Goal: Navigation & Orientation: Find specific page/section

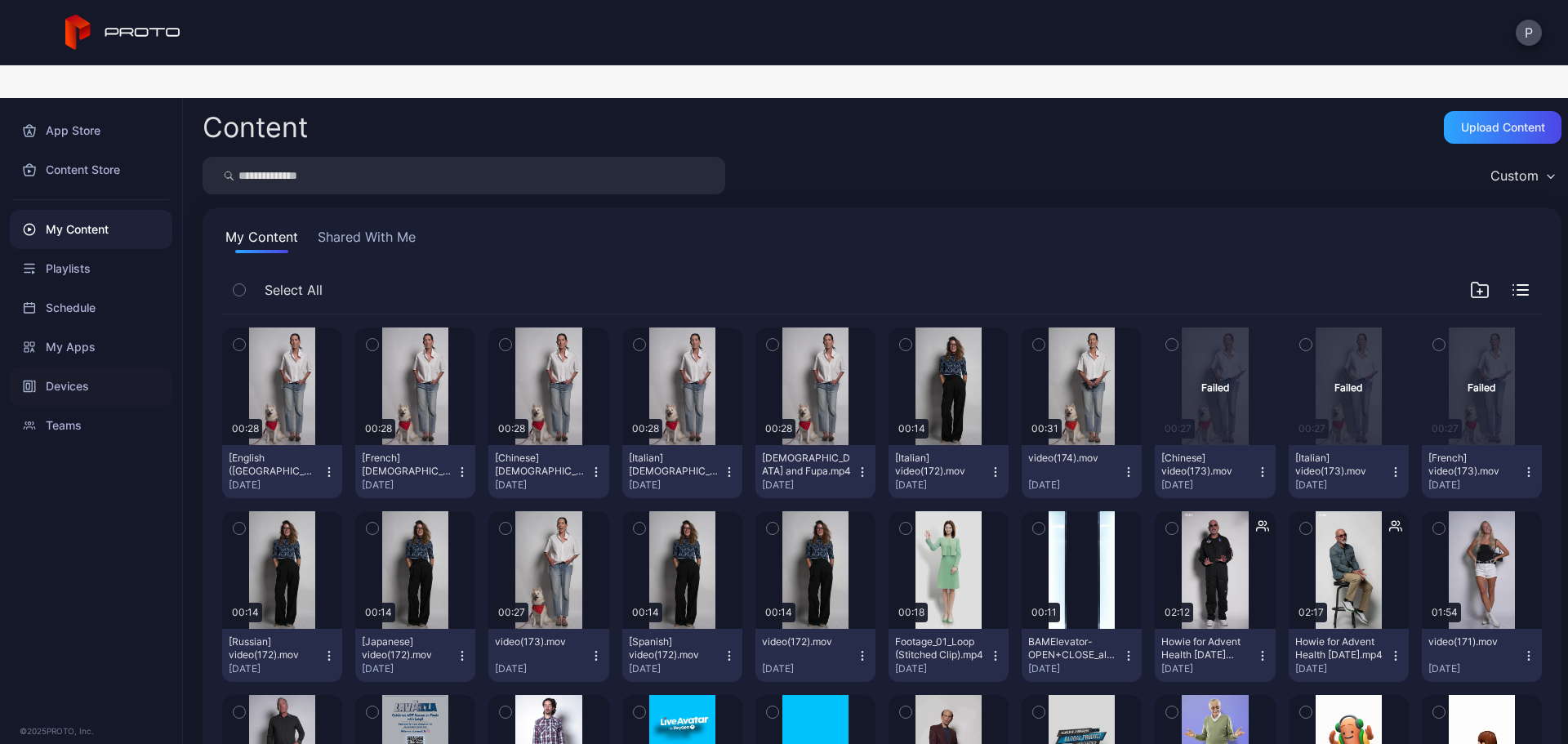
click at [133, 367] on div "Devices" at bounding box center [91, 386] width 163 height 39
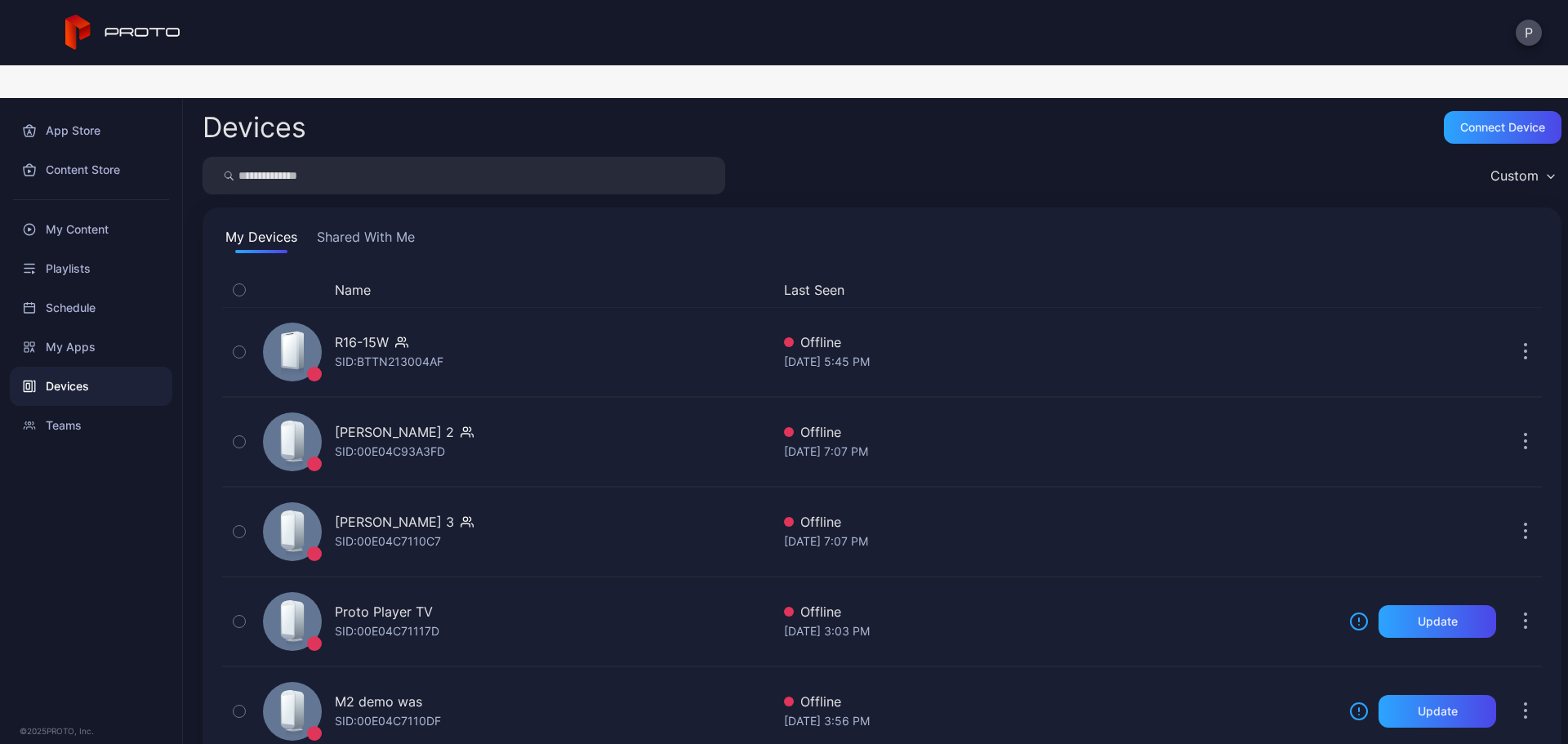
click at [807, 280] on button "Last Seen" at bounding box center [1057, 290] width 546 height 20
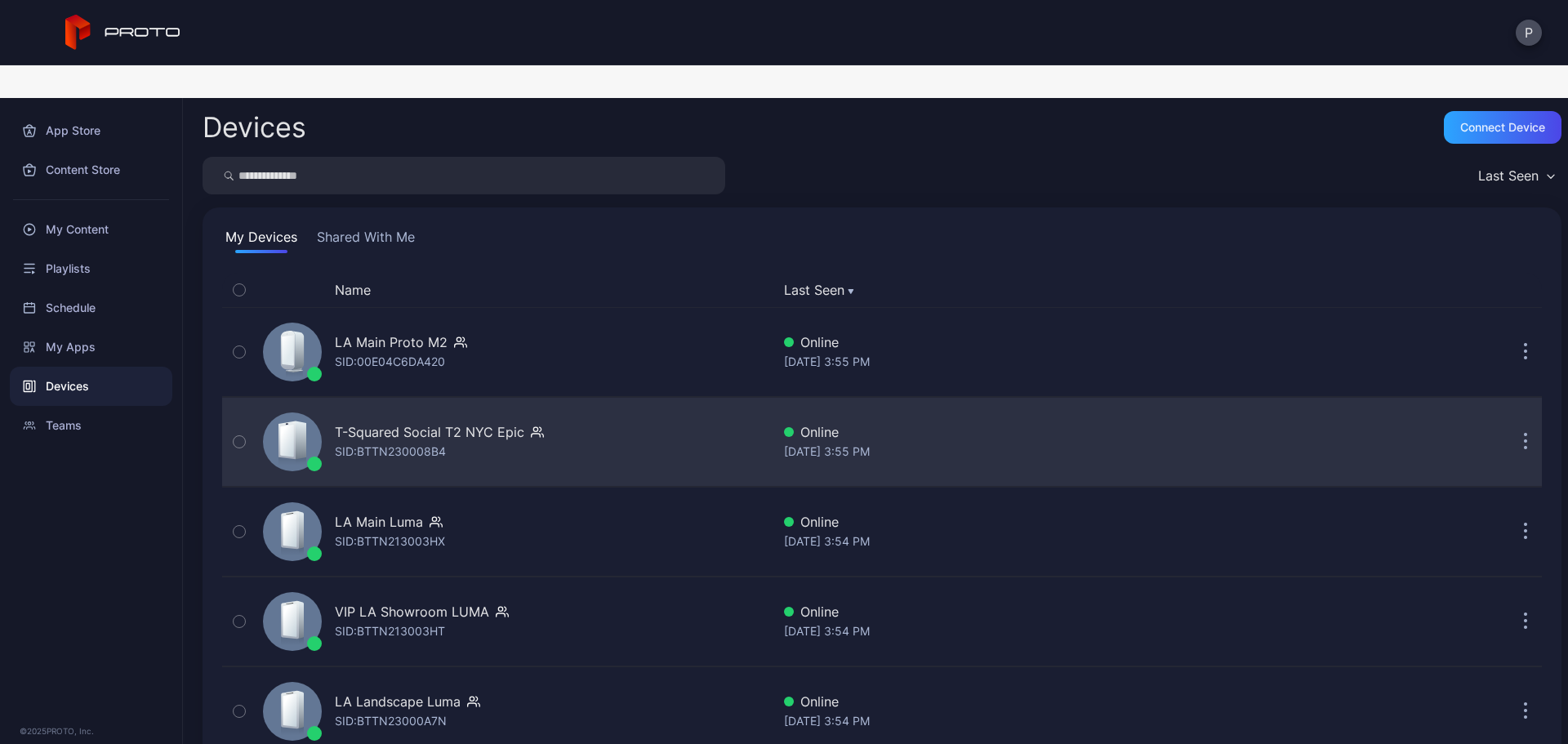
click at [711, 401] on div "T-Squared Social T2 NYC Epic SID: BTTN230008B4" at bounding box center [513, 442] width 515 height 82
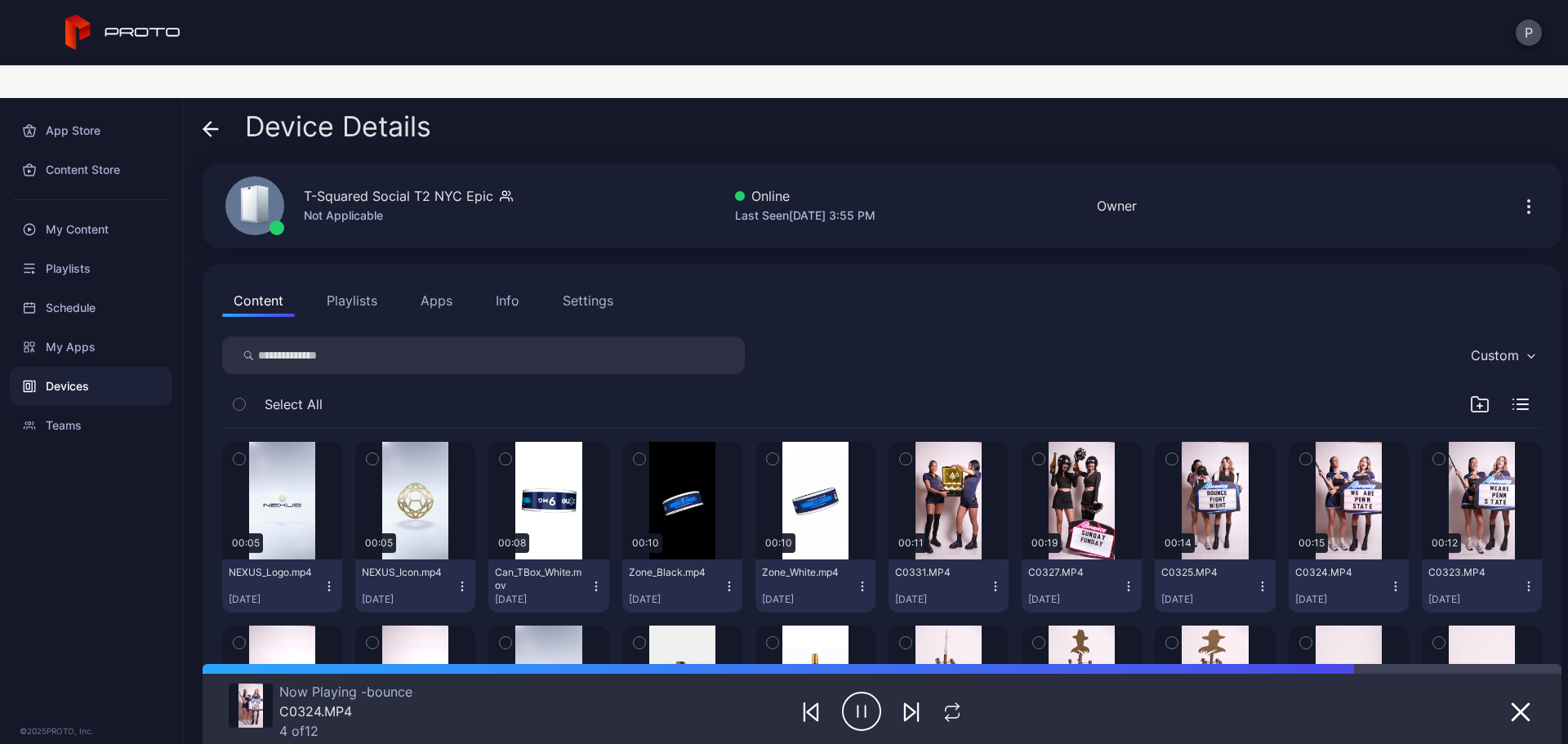
click at [217, 111] on span at bounding box center [210, 127] width 16 height 31
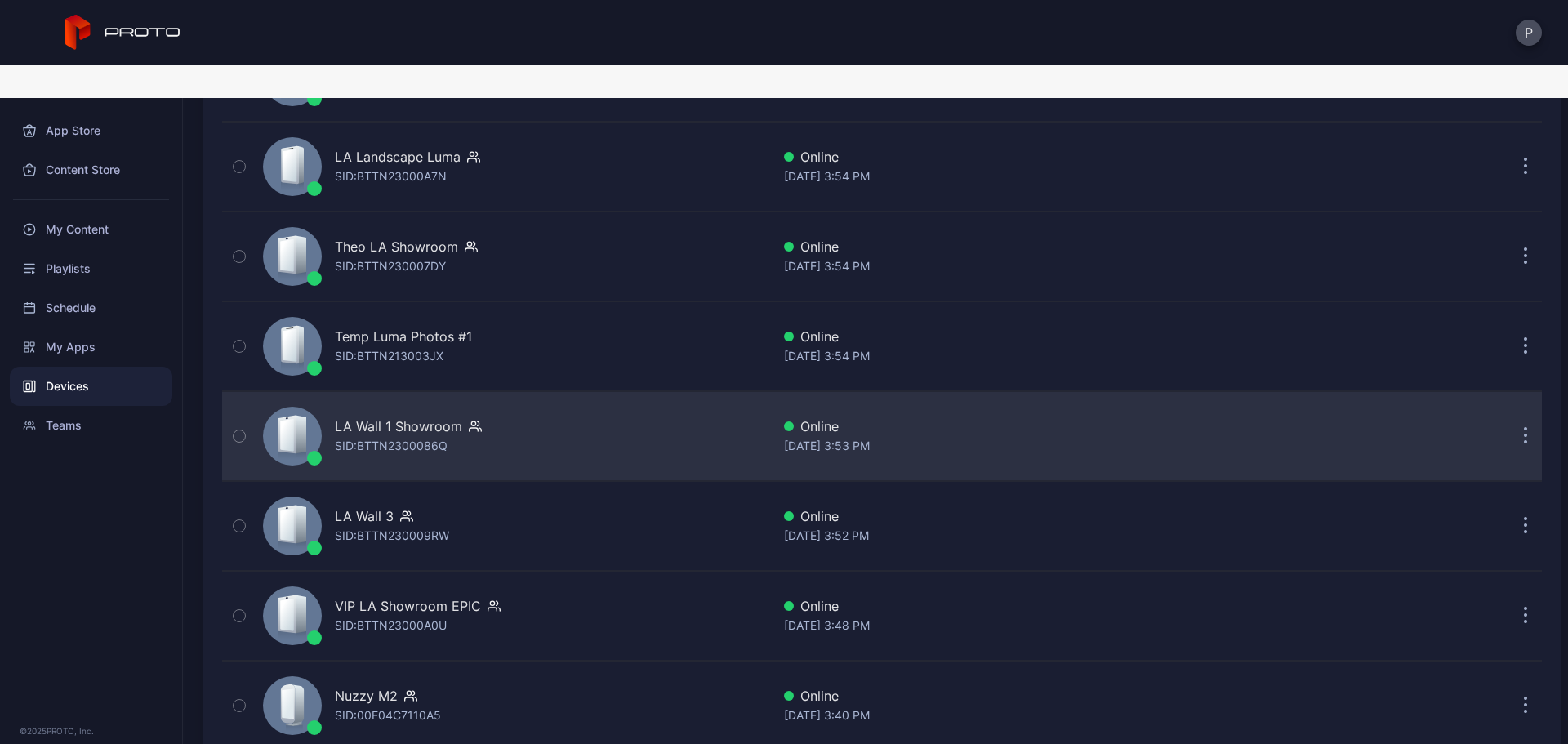
scroll to position [109, 0]
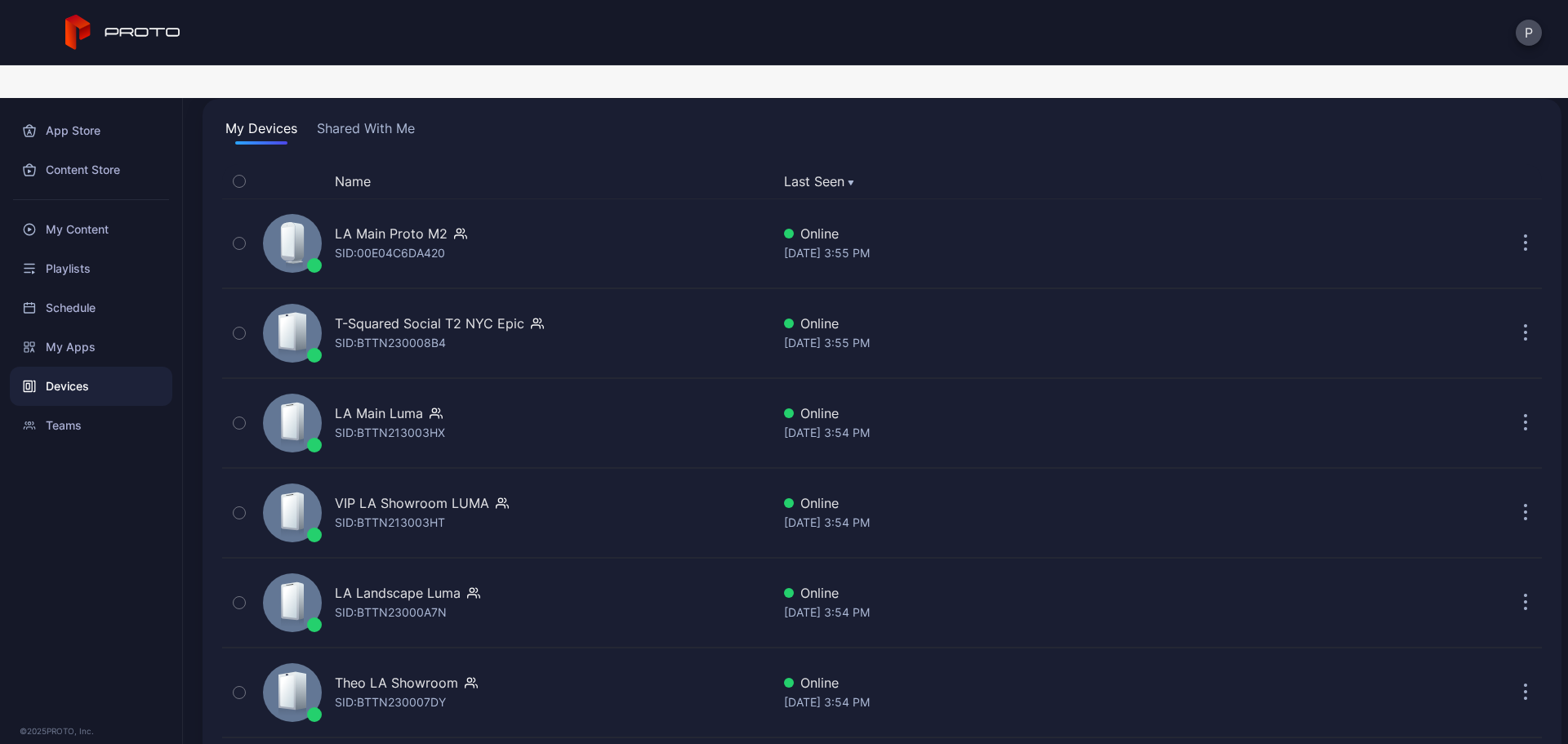
click at [386, 119] on button "Shared With Me" at bounding box center [366, 132] width 105 height 26
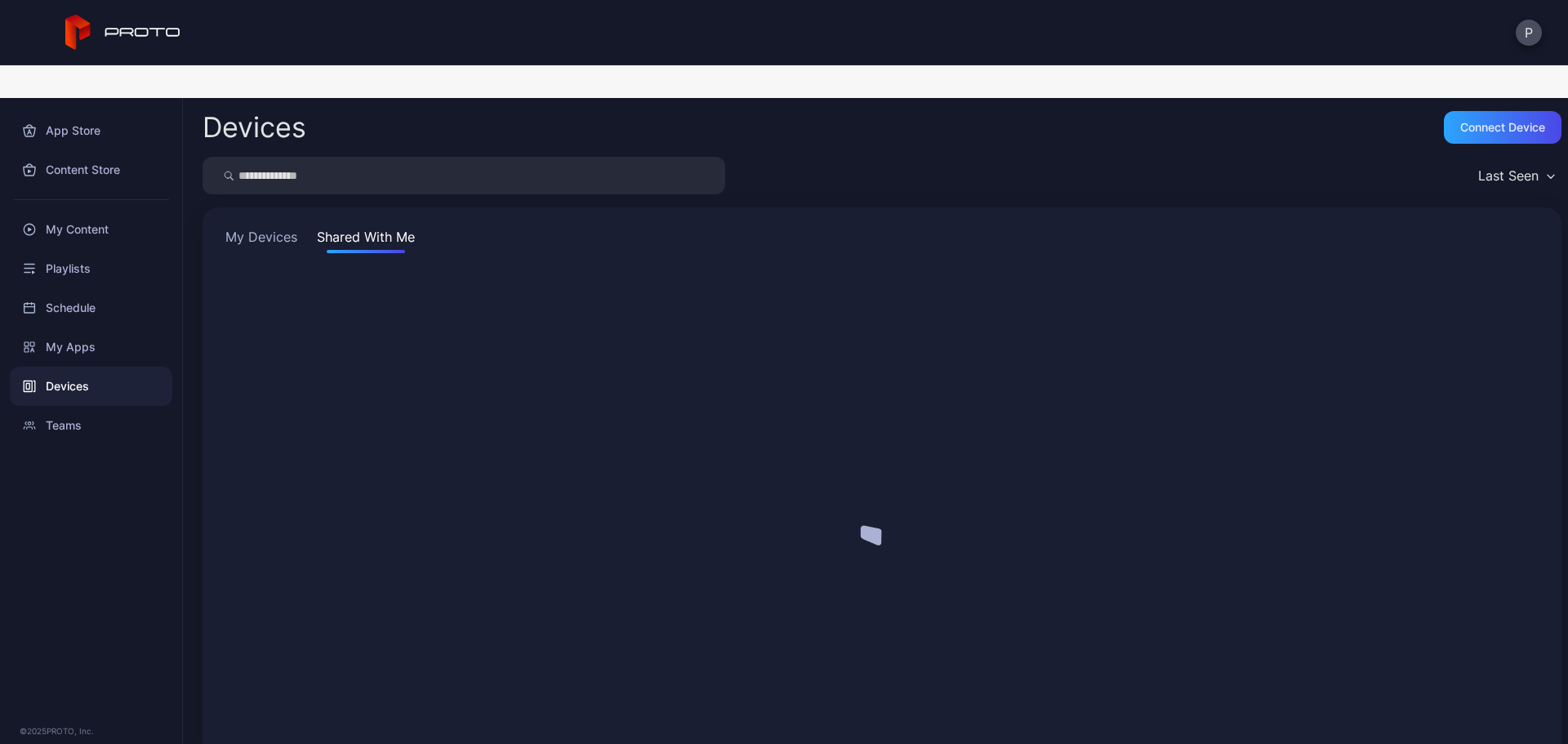
scroll to position [0, 0]
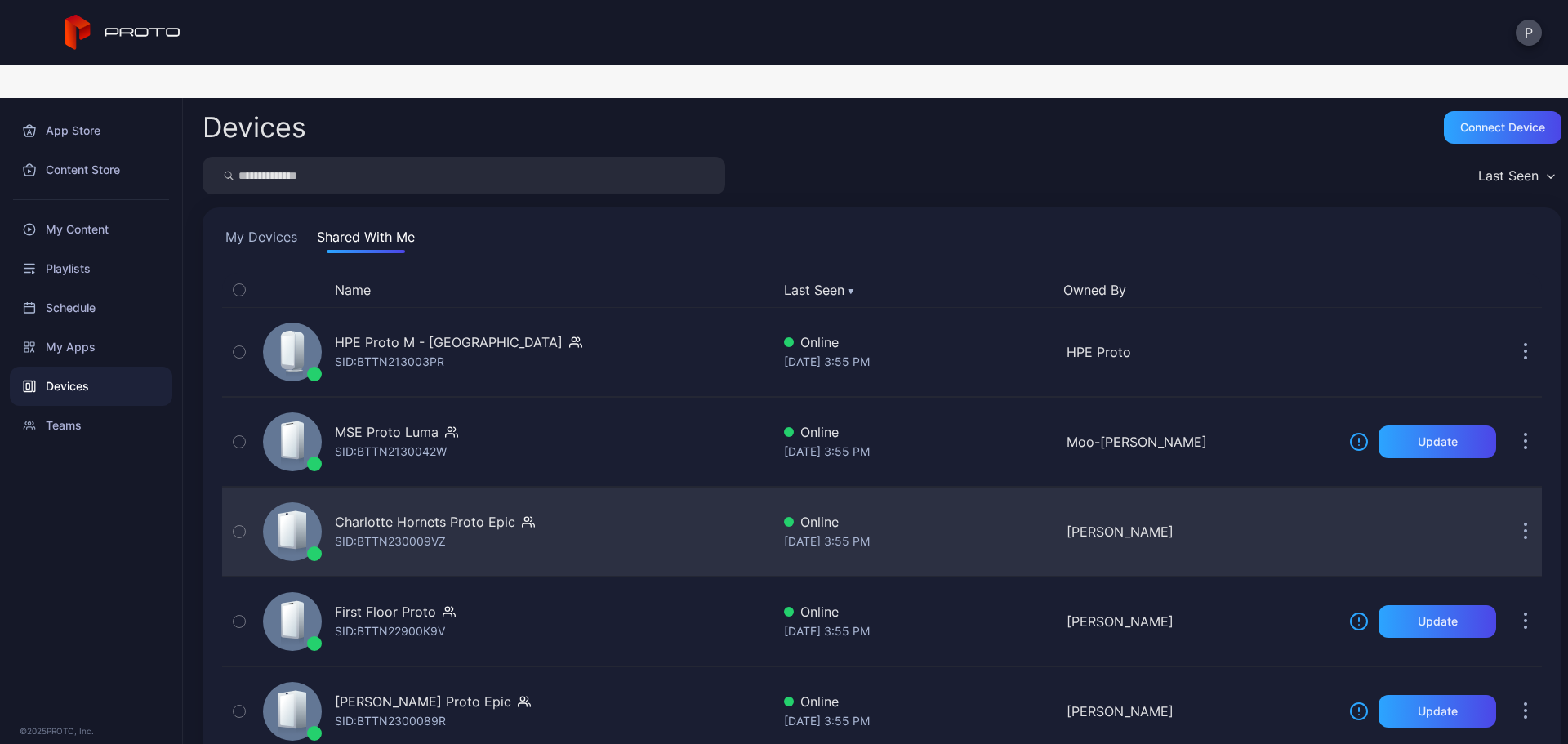
click at [555, 491] on div "Charlotte Hornets Proto Epic SID: BTTN230009VZ" at bounding box center [513, 532] width 515 height 82
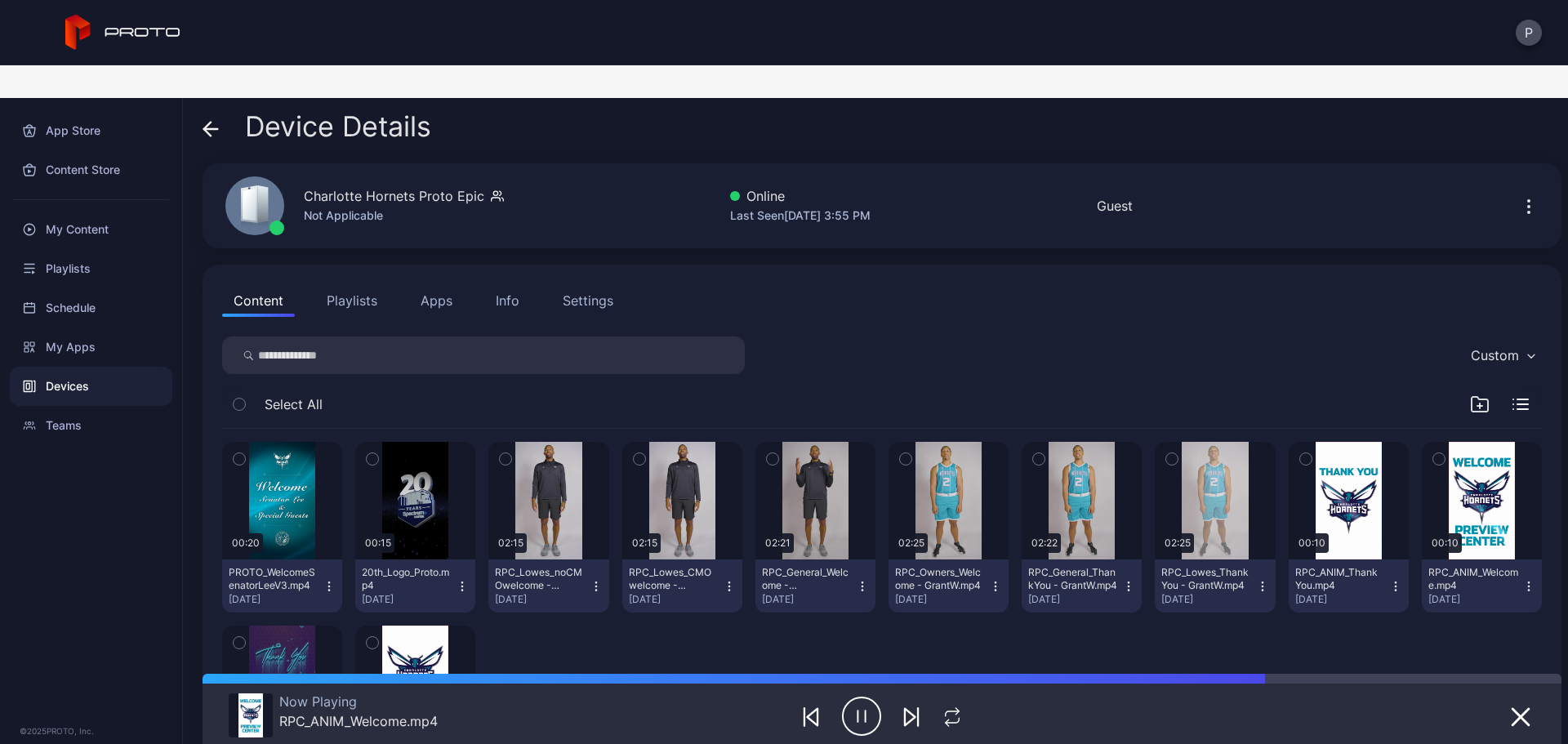
drag, startPoint x: 449, startPoint y: 280, endPoint x: 434, endPoint y: 278, distance: 15.1
click at [448, 284] on button "Apps" at bounding box center [436, 300] width 55 height 33
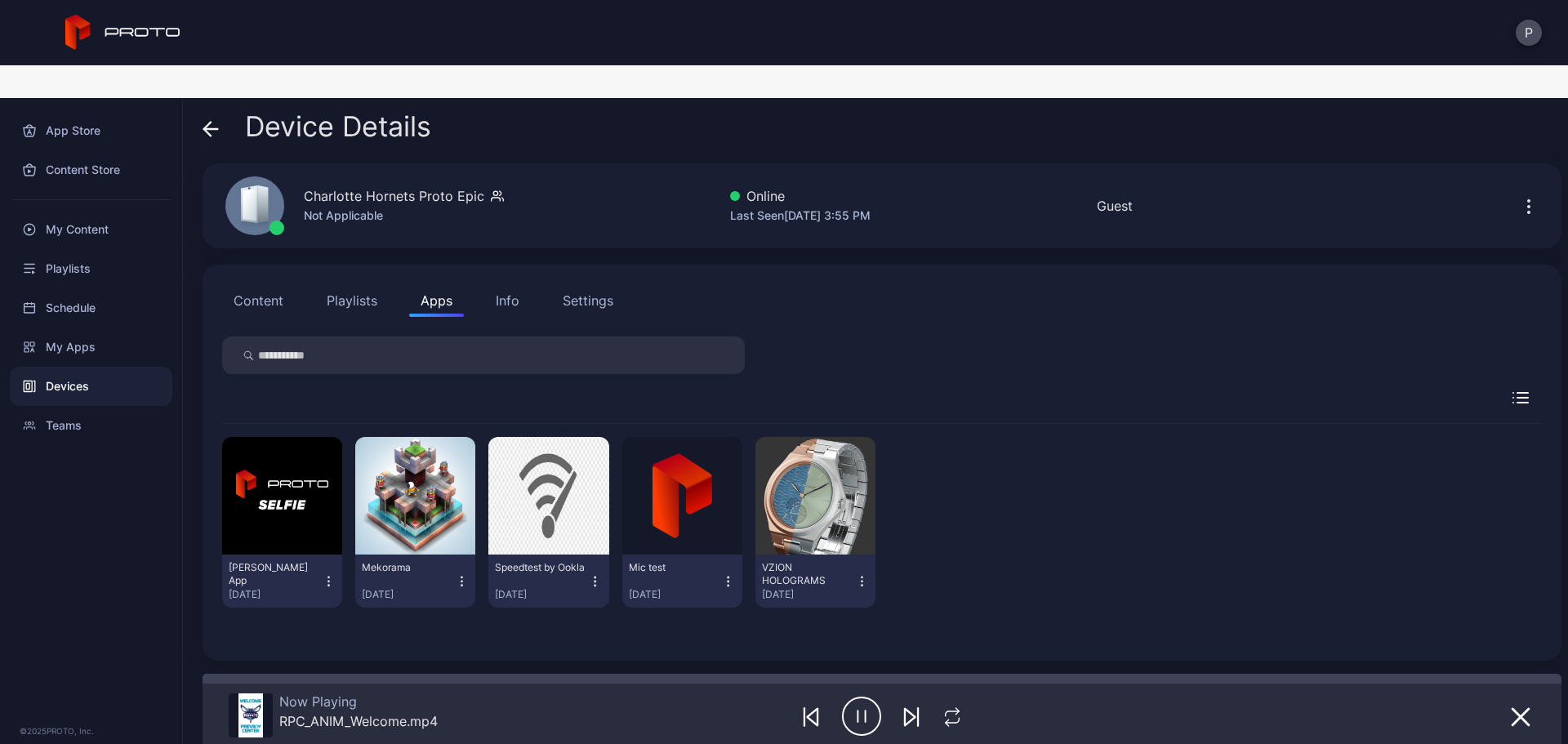
click at [220, 111] on div "Device Details" at bounding box center [316, 131] width 228 height 39
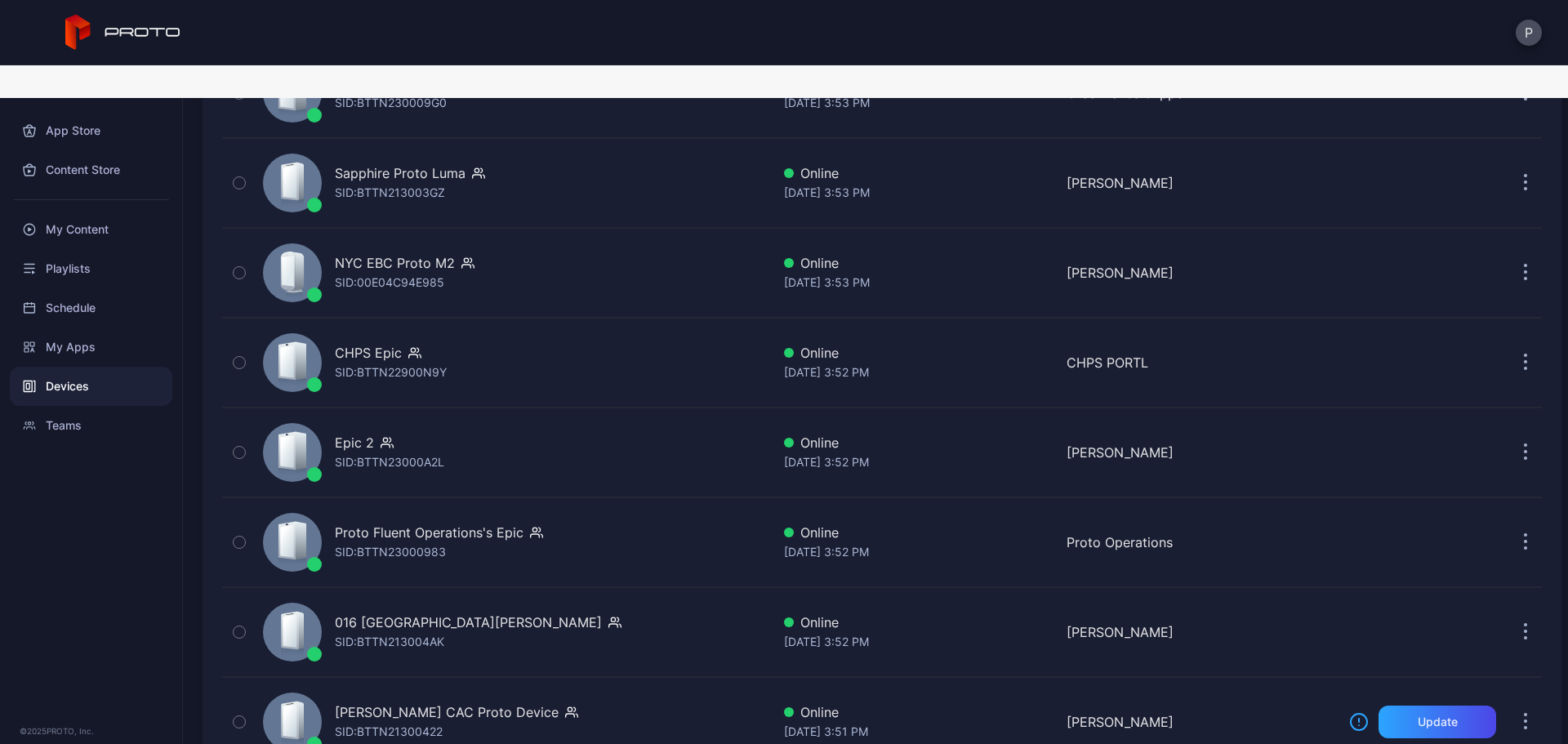
scroll to position [2178, 0]
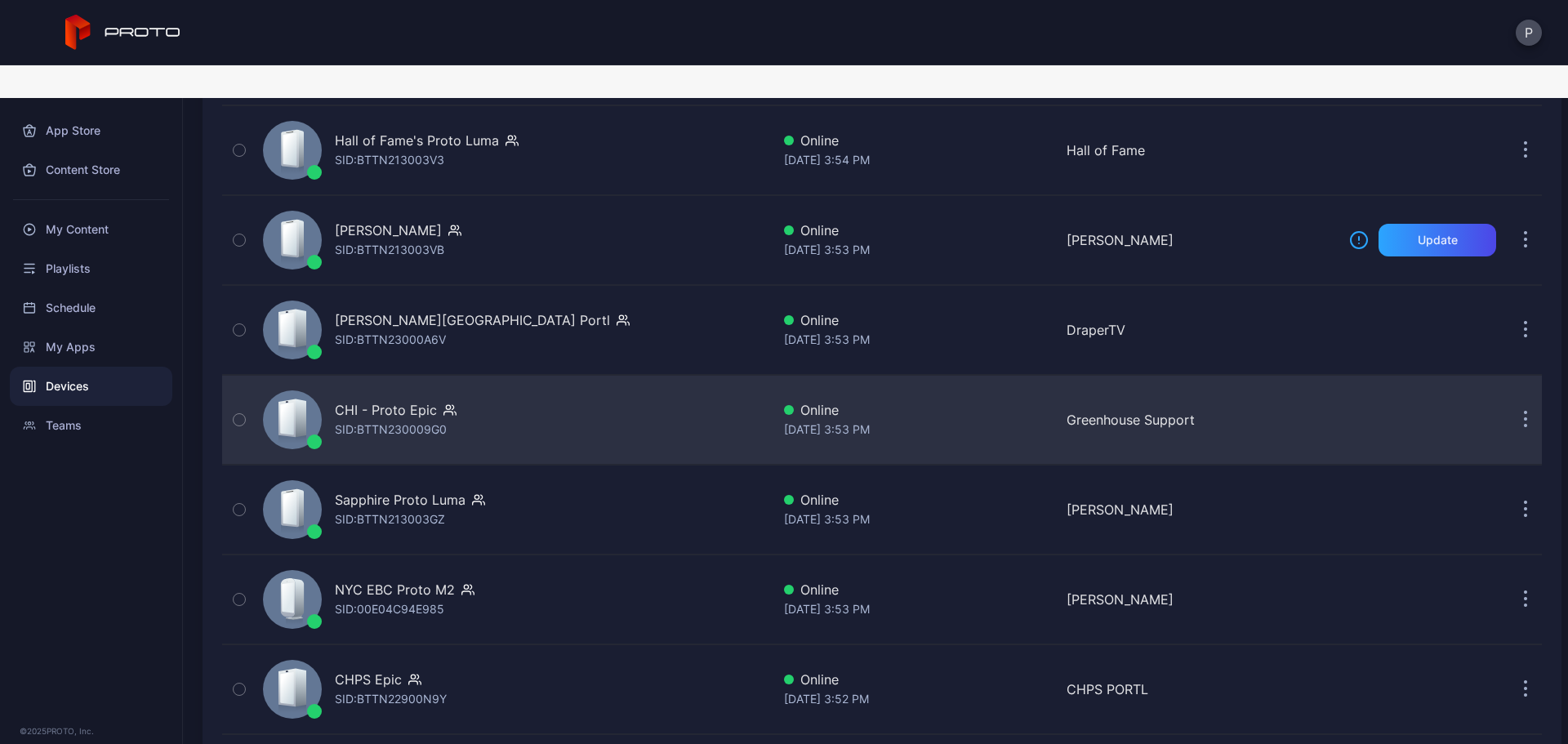
click at [611, 398] on div "CHI - Proto Epic SID: BTTN230009G0" at bounding box center [513, 420] width 515 height 82
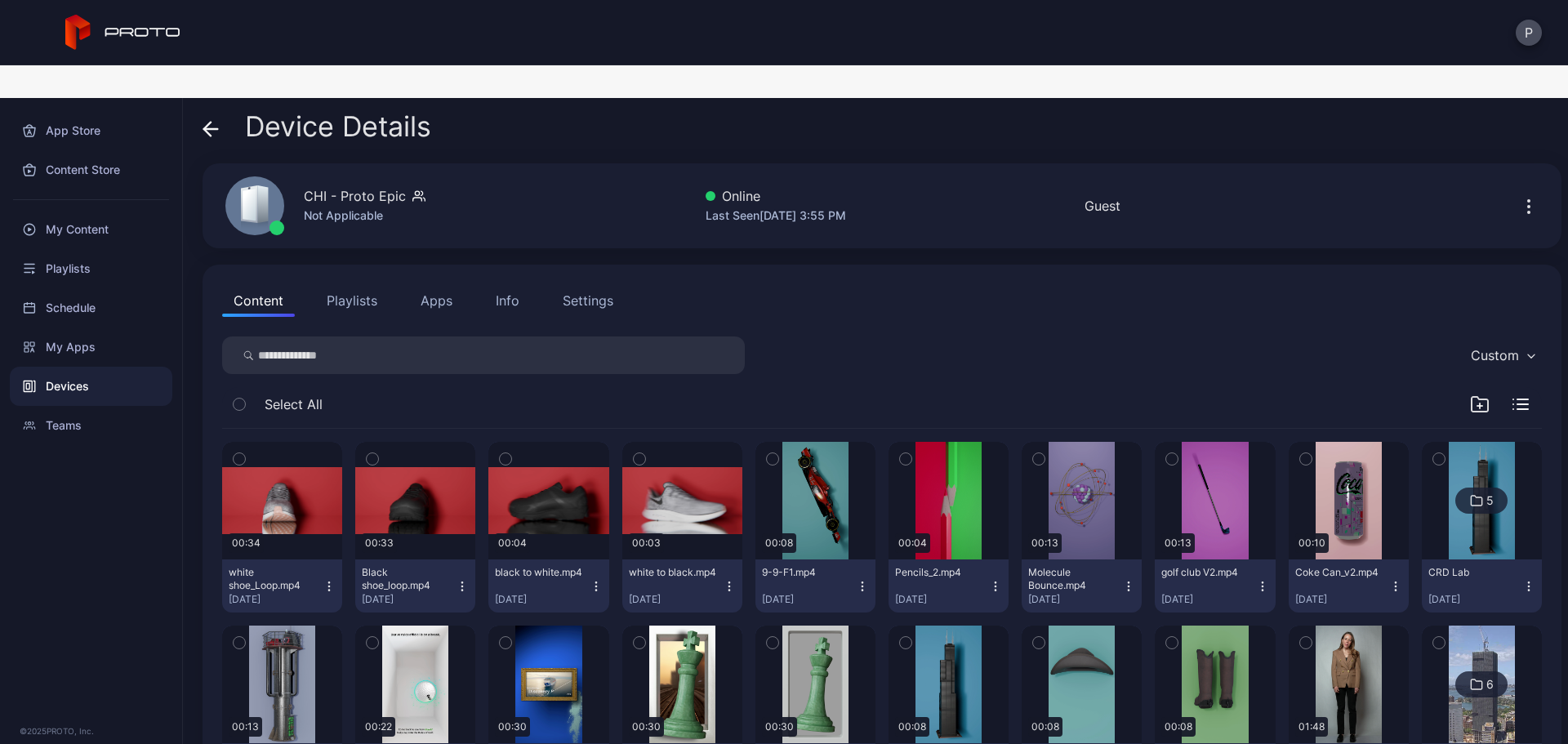
click at [227, 114] on div "Device Details" at bounding box center [316, 131] width 228 height 39
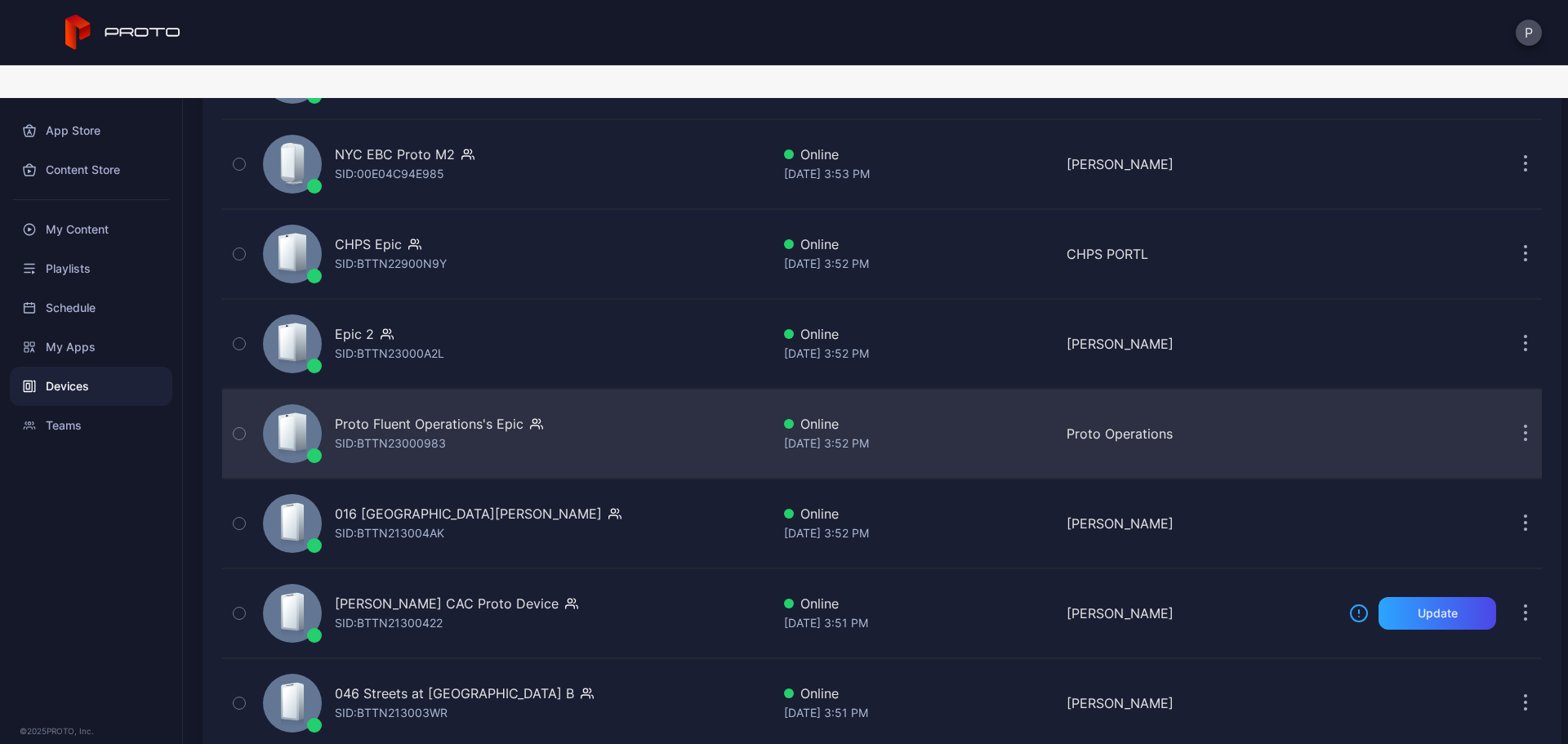
scroll to position [2723, 0]
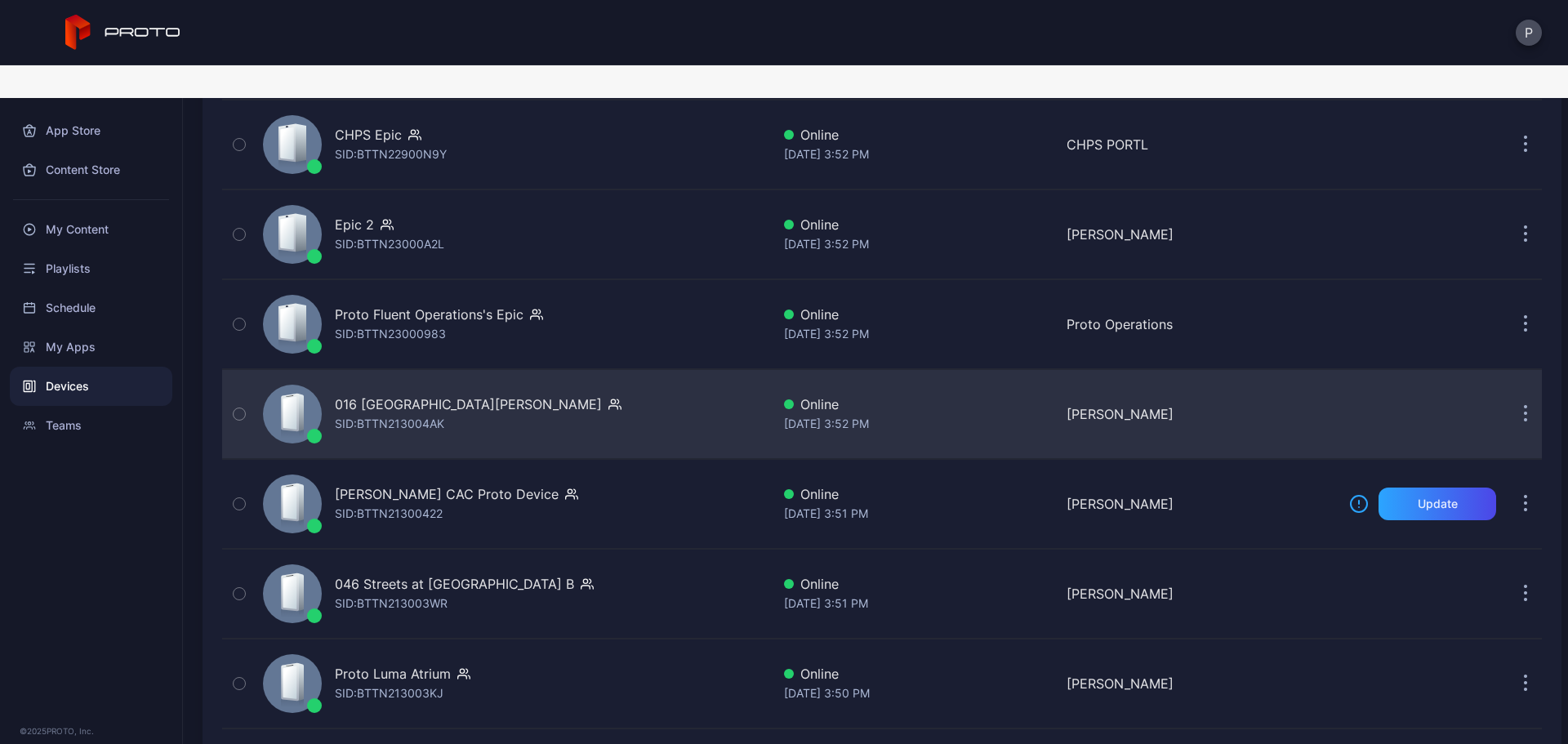
click at [586, 393] on div "016 [GEOGRAPHIC_DATA][PERSON_NAME] [PERSON_NAME]: BTTN213004AK" at bounding box center [513, 414] width 515 height 82
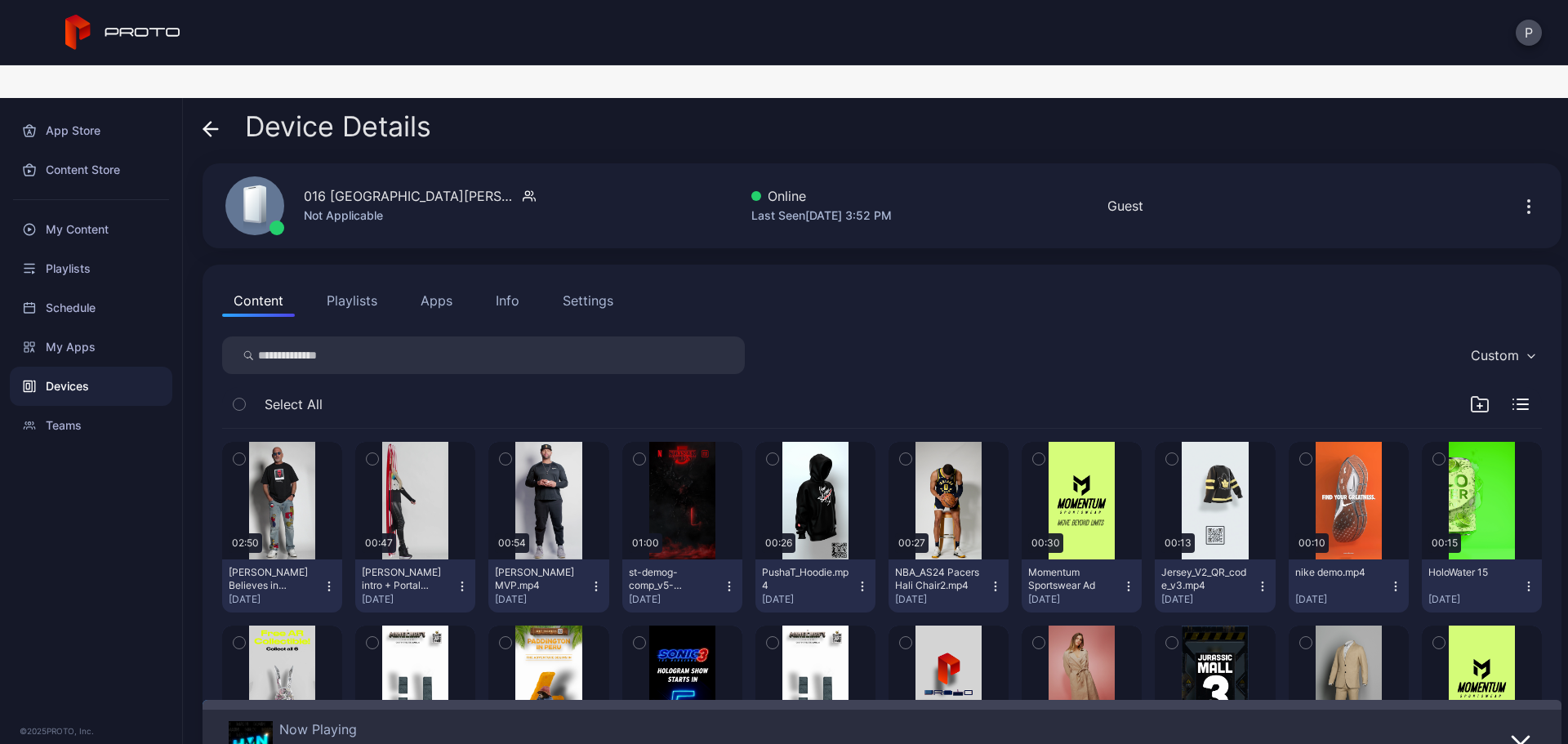
click at [205, 122] on icon at bounding box center [207, 129] width 7 height 14
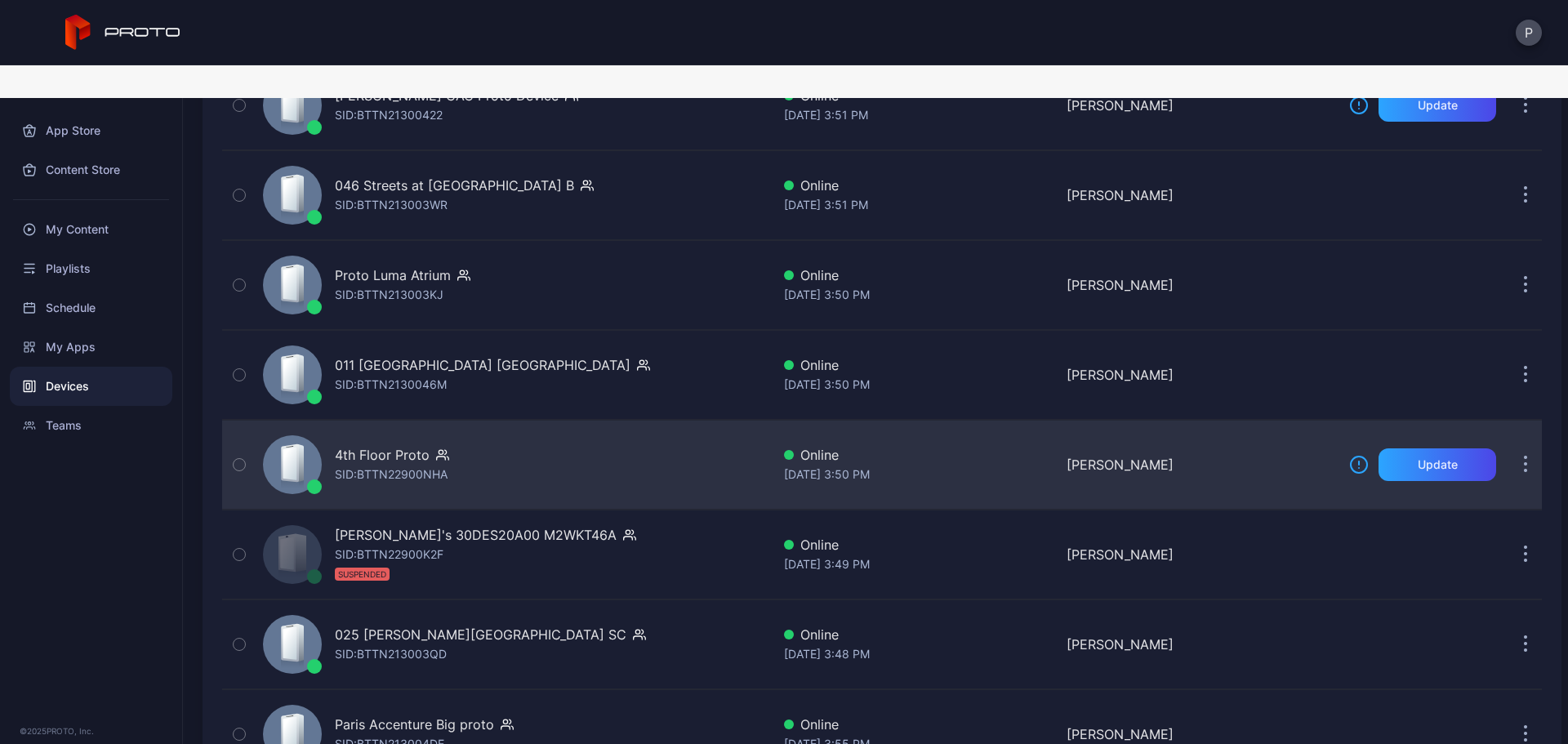
scroll to position [3158, 0]
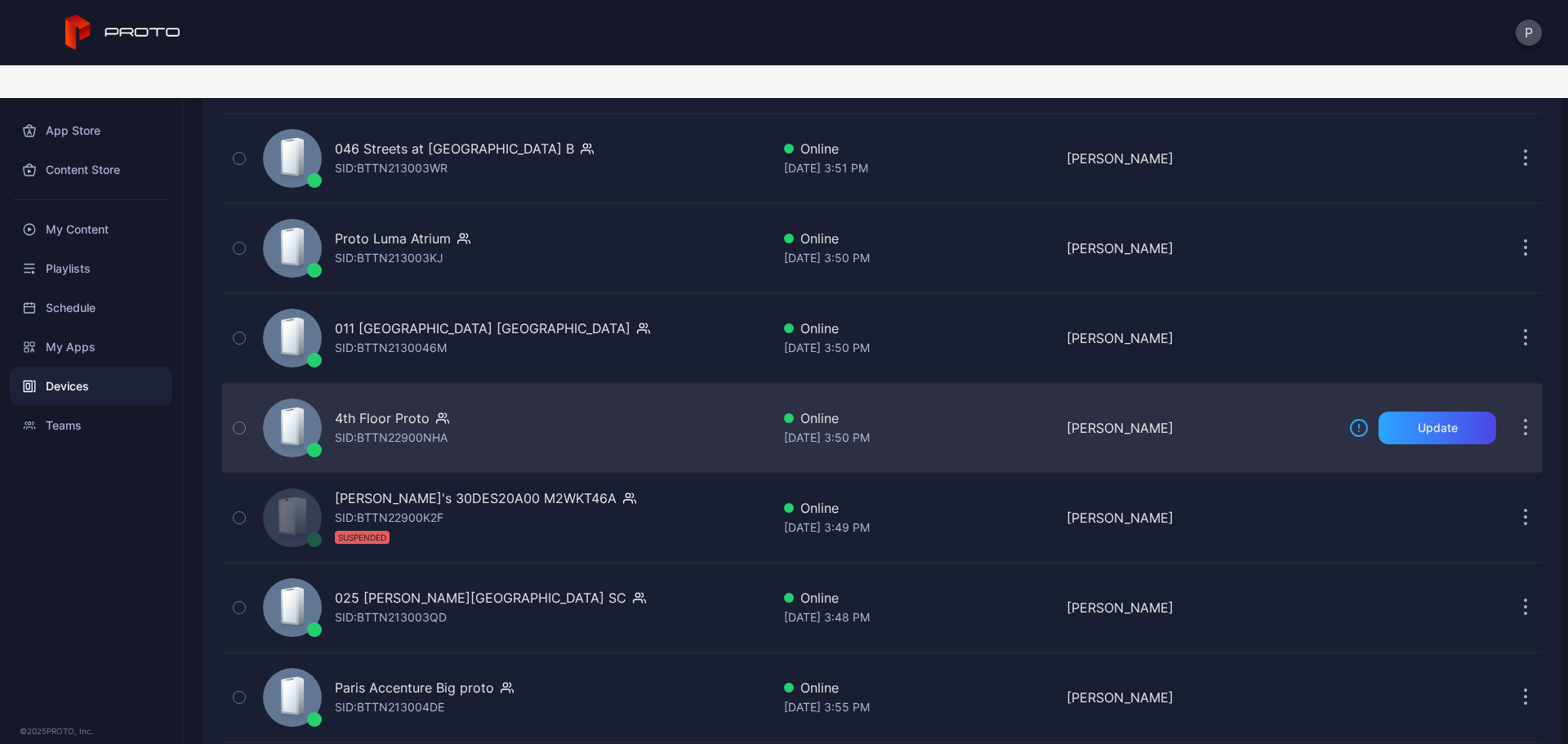
click at [607, 412] on div "4th Floor Proto SID: BTTN22900NHA" at bounding box center [513, 428] width 515 height 82
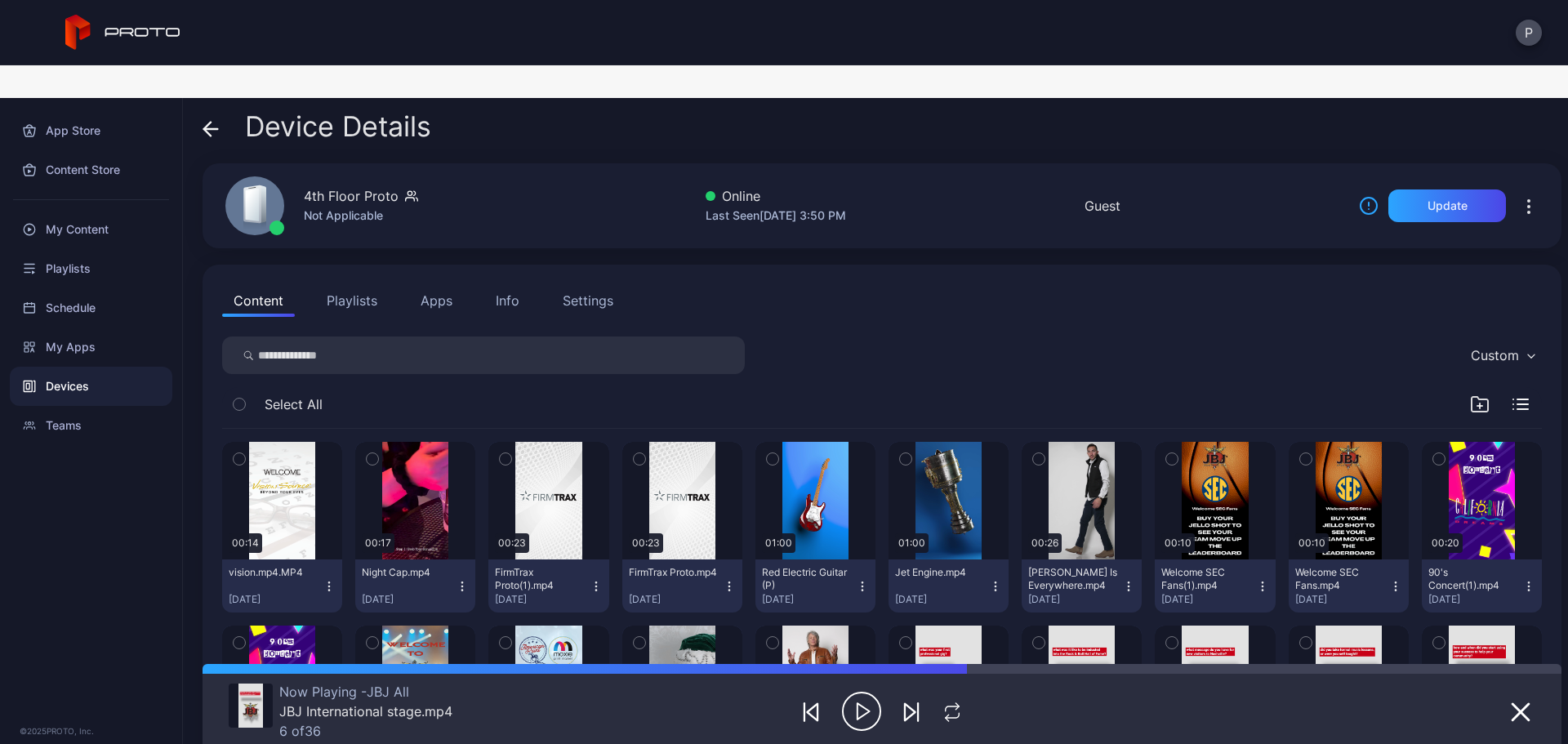
click at [207, 111] on span at bounding box center [210, 127] width 16 height 31
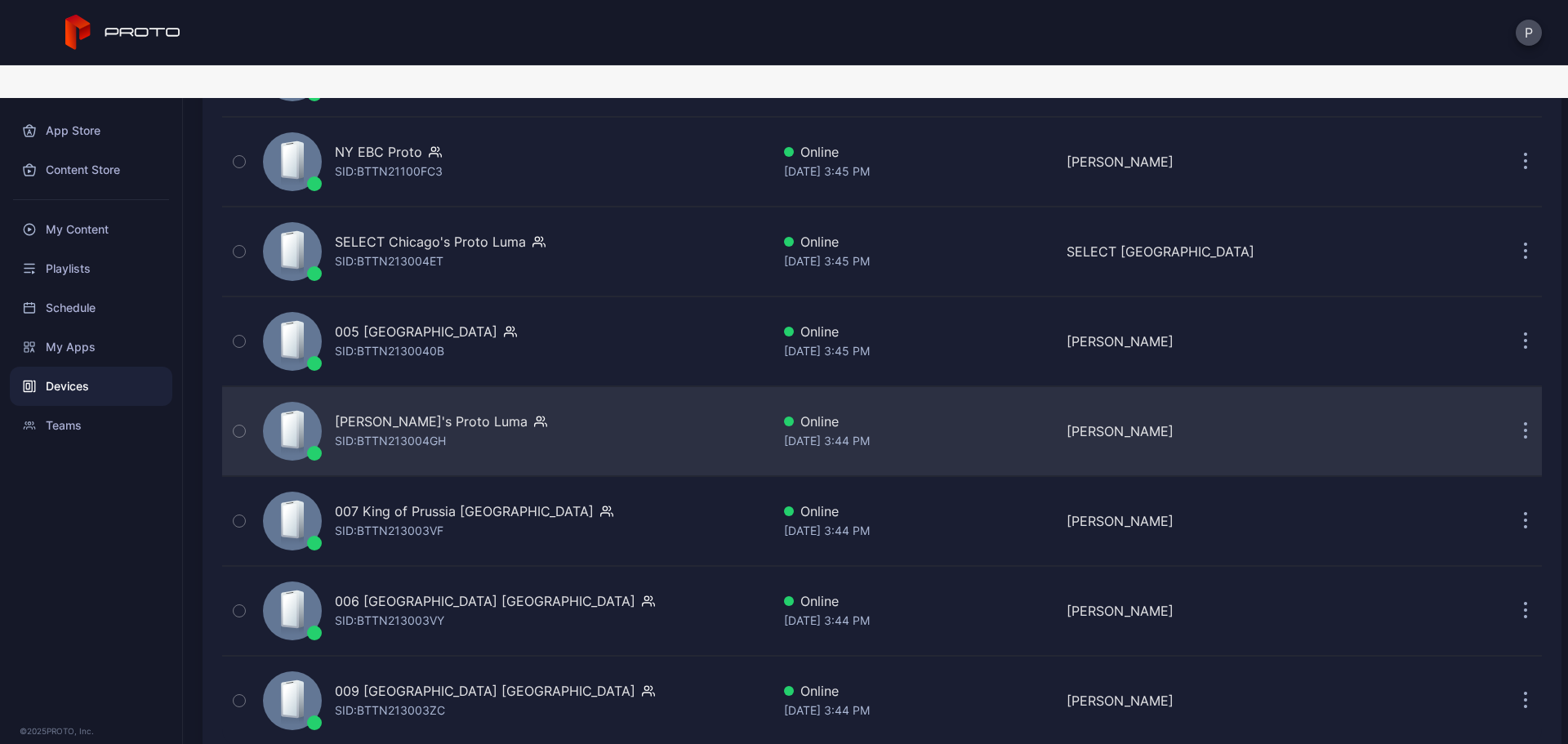
scroll to position [4683, 0]
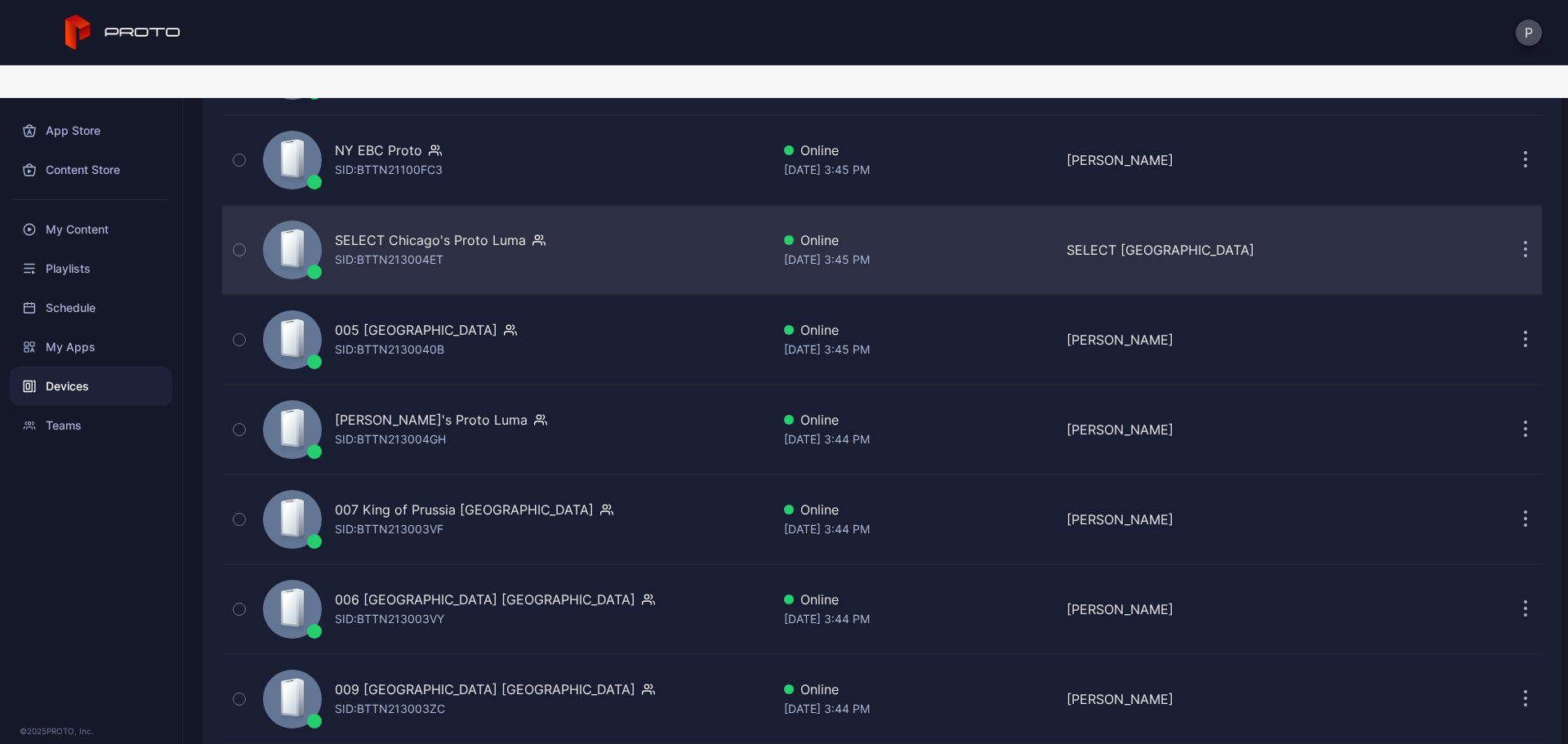
click at [574, 229] on div "SELECT Chicago's Proto [PERSON_NAME]: BTTN213004ET" at bounding box center [513, 250] width 515 height 82
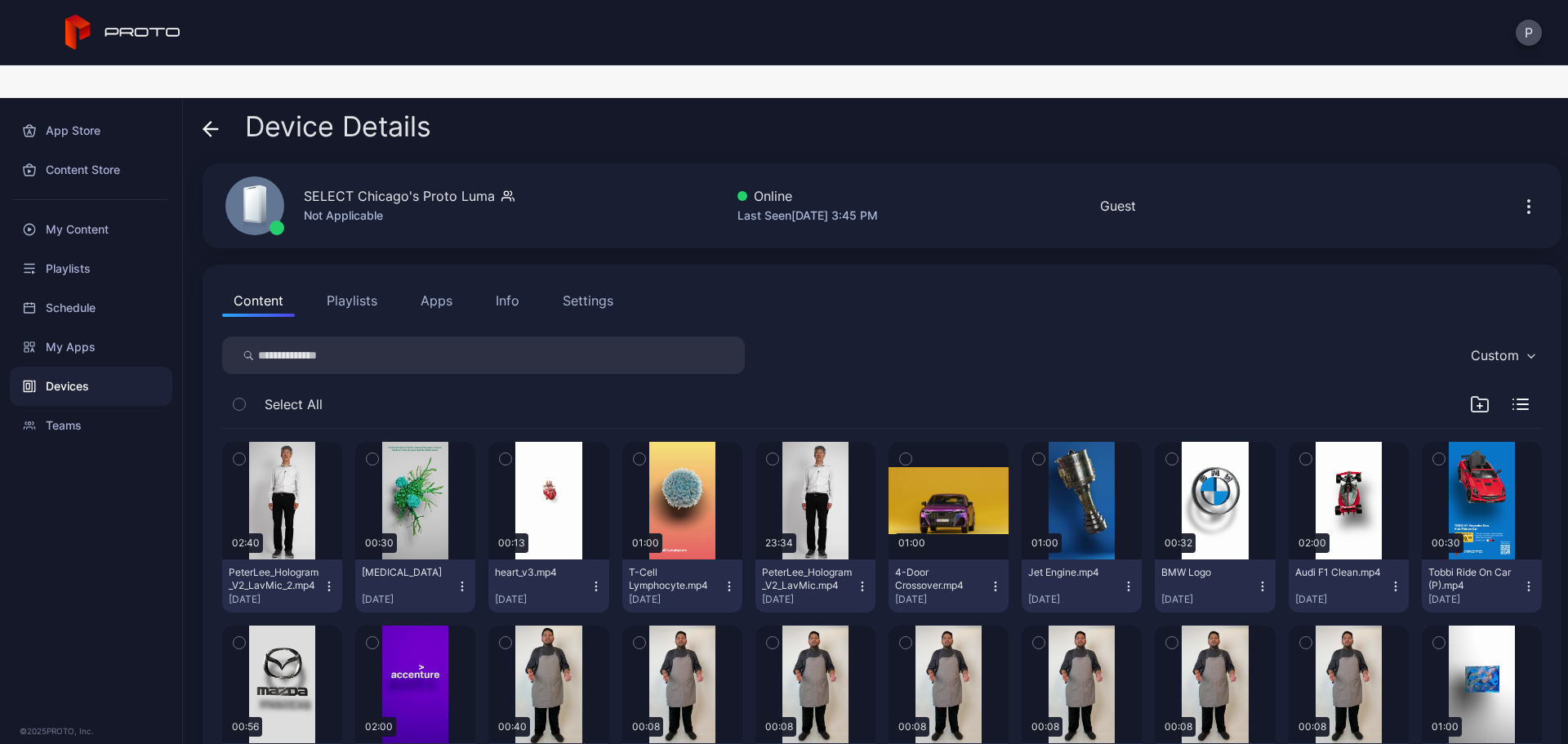
click at [205, 121] on icon at bounding box center [210, 129] width 16 height 16
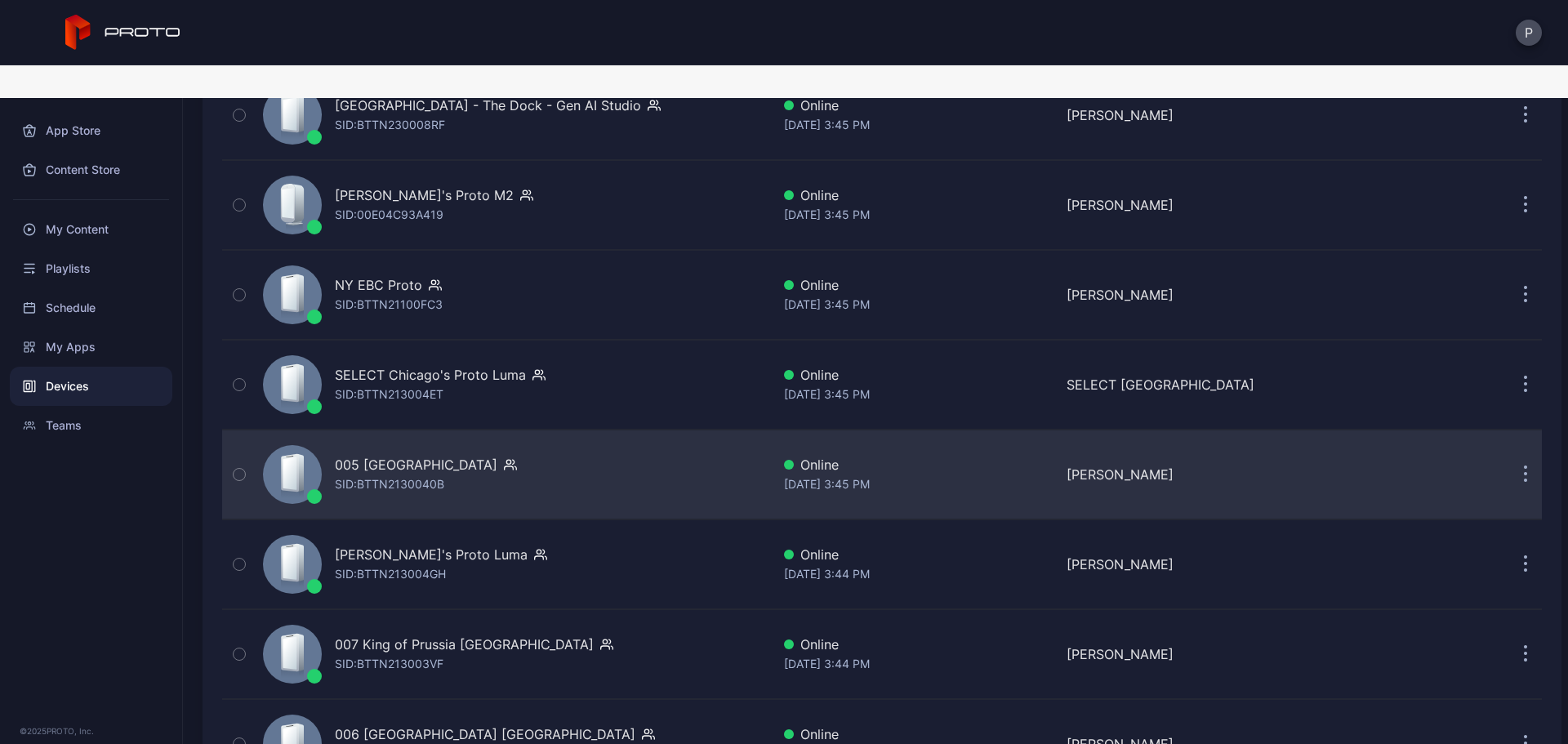
scroll to position [4357, 0]
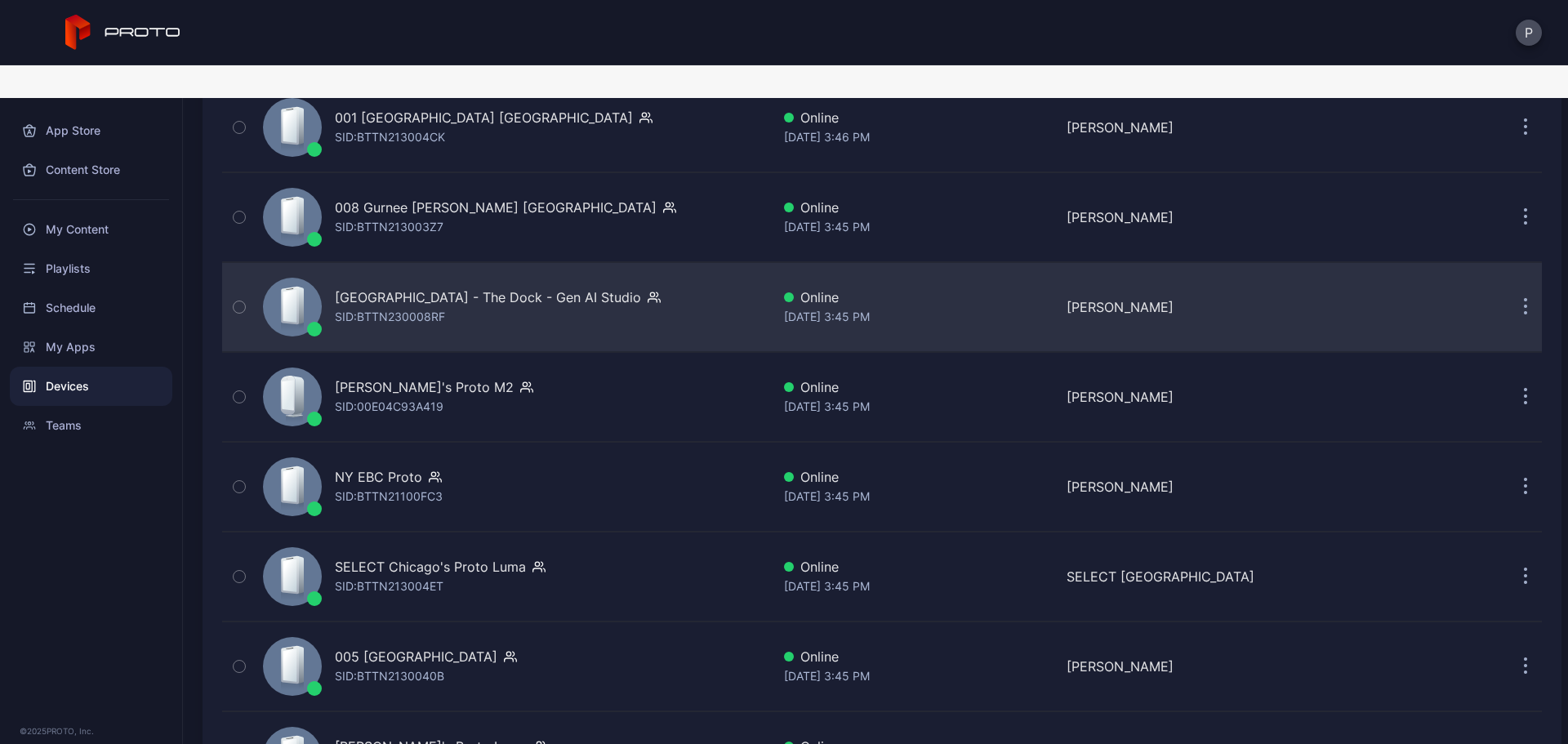
click at [646, 266] on div "[GEOGRAPHIC_DATA] - The Dock - Gen AI Studio SID: BTTN230008RF" at bounding box center [513, 307] width 515 height 82
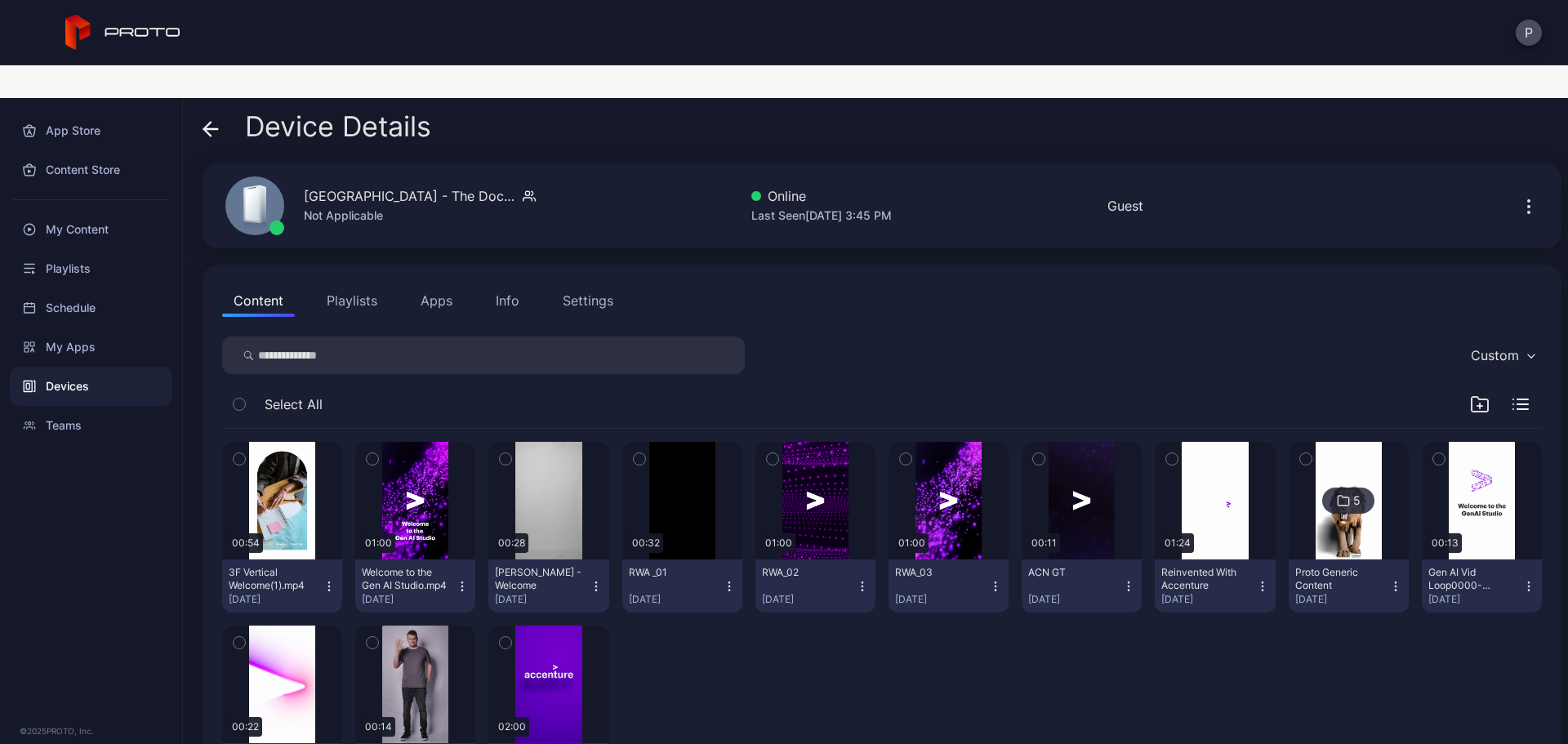
click at [422, 284] on button "Apps" at bounding box center [436, 300] width 55 height 33
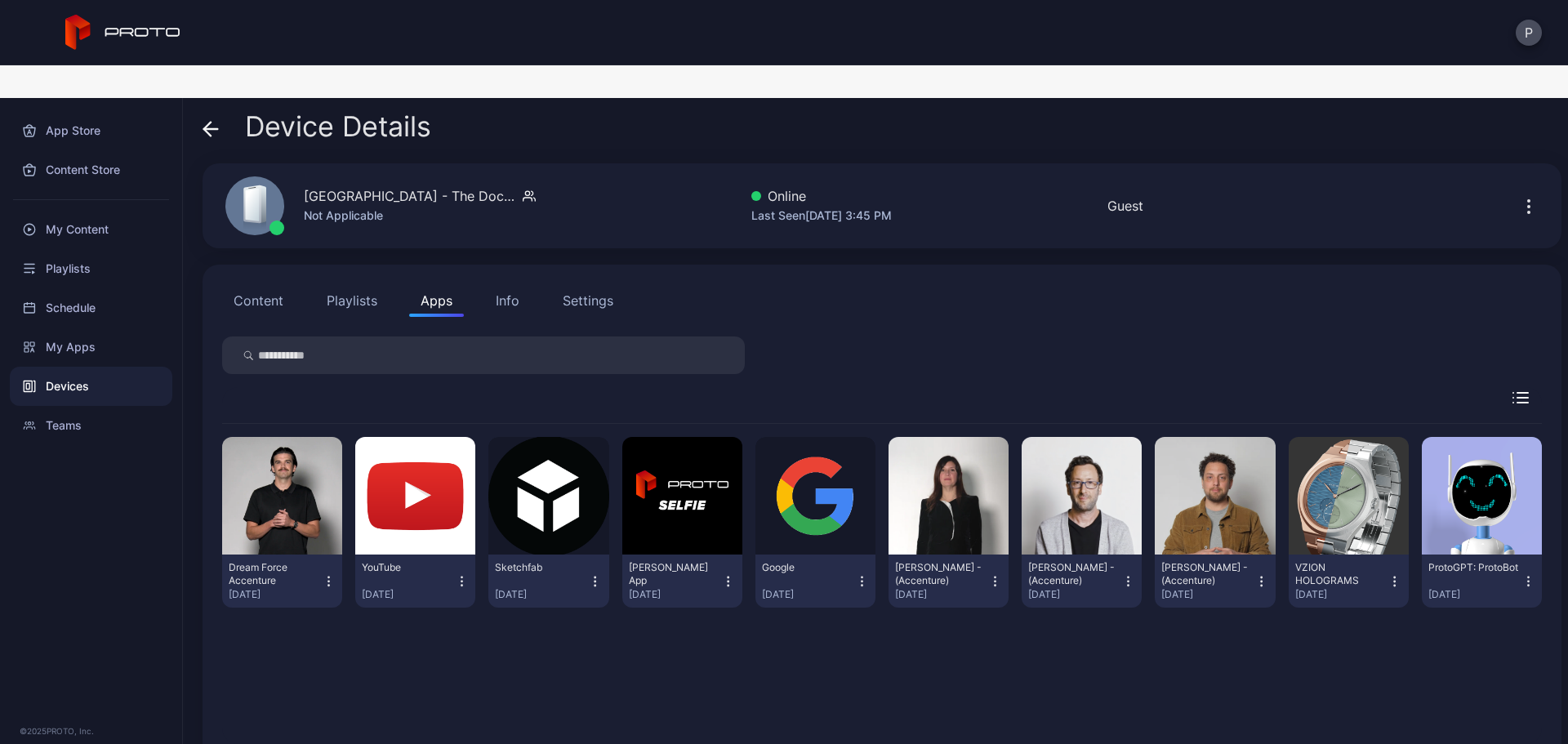
click at [214, 129] on icon at bounding box center [210, 129] width 14 height 0
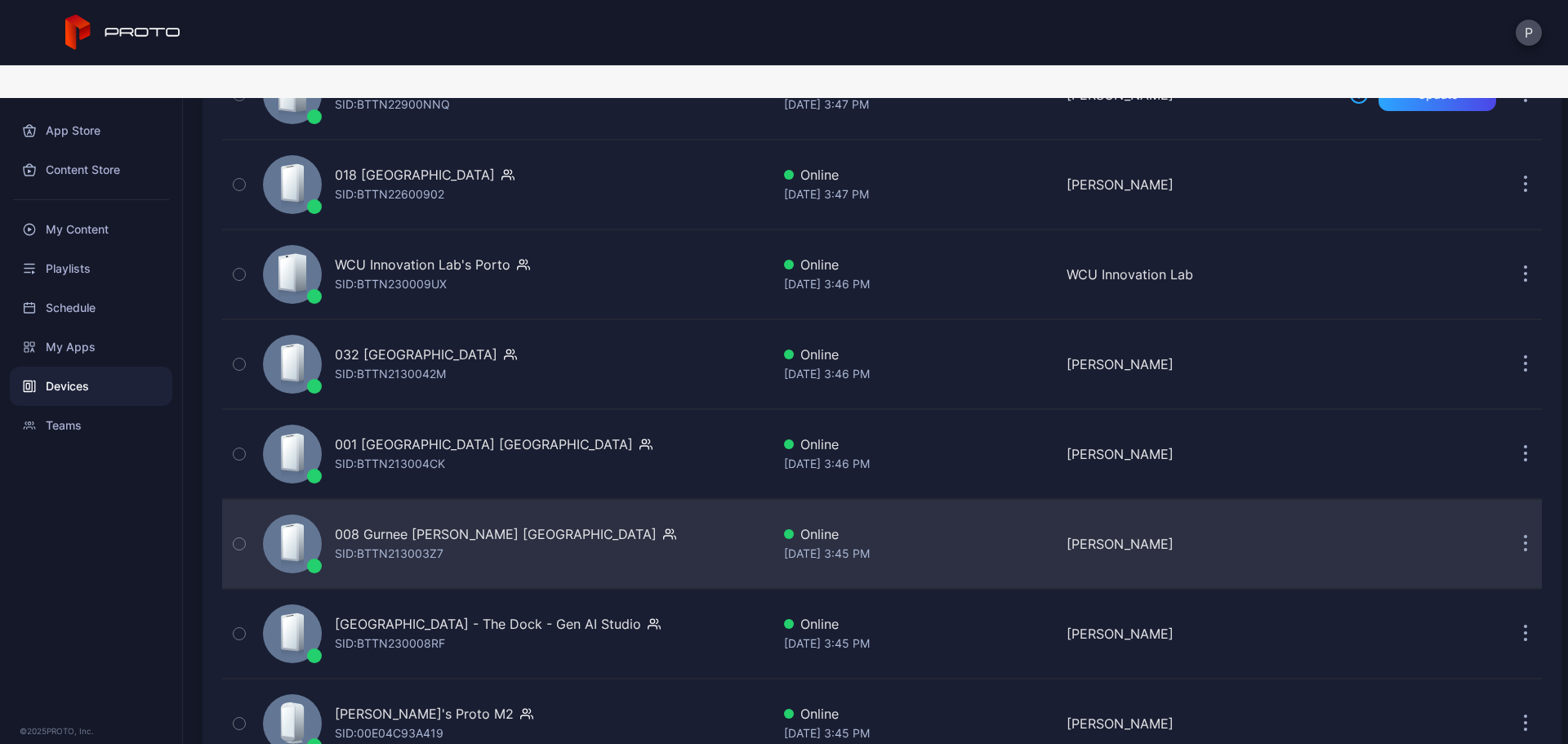
scroll to position [3704, 0]
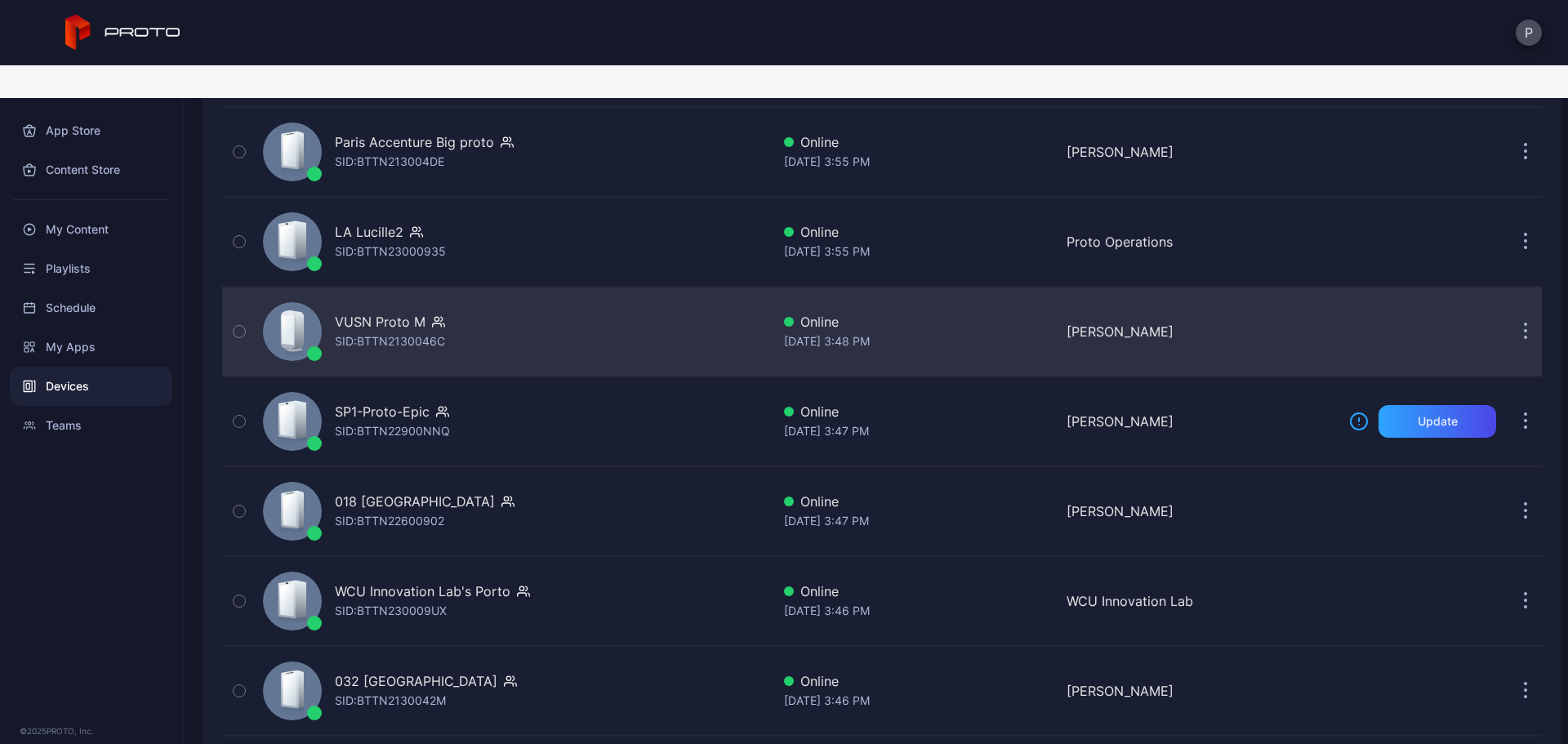
click at [562, 327] on div "VUSN Proto M SID: BTTN2130046C" at bounding box center [513, 331] width 515 height 82
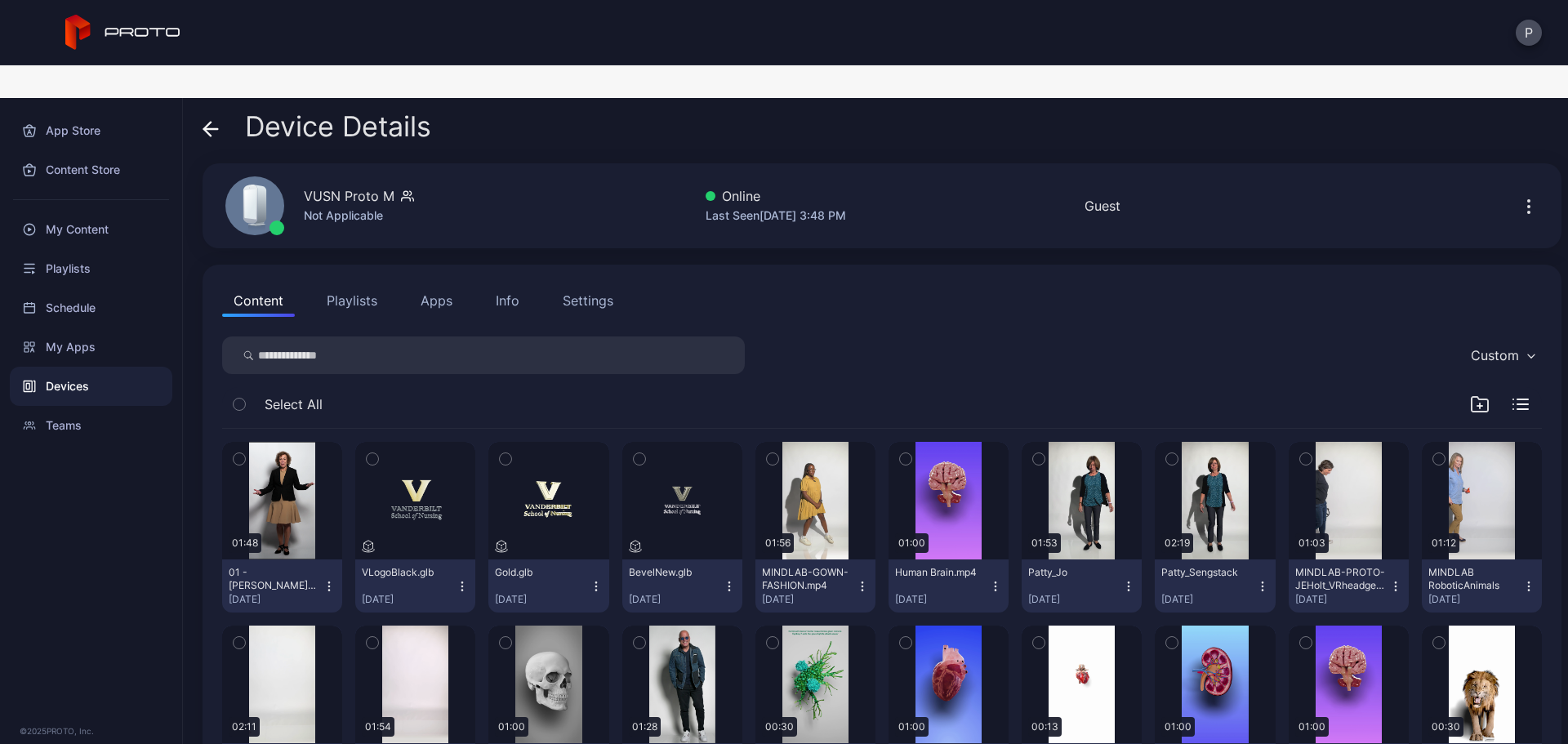
click at [211, 121] on icon at bounding box center [210, 129] width 16 height 16
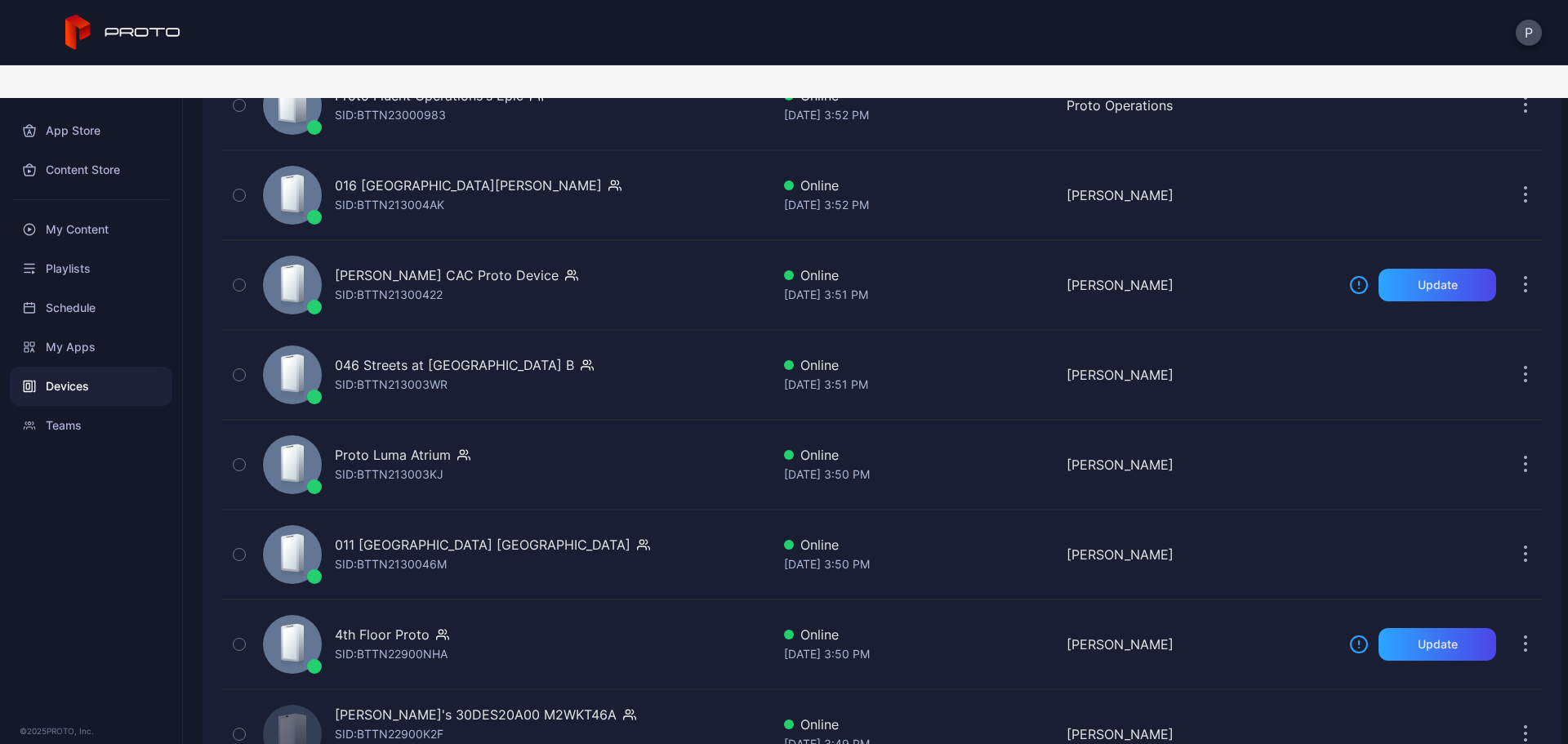
scroll to position [3377, 0]
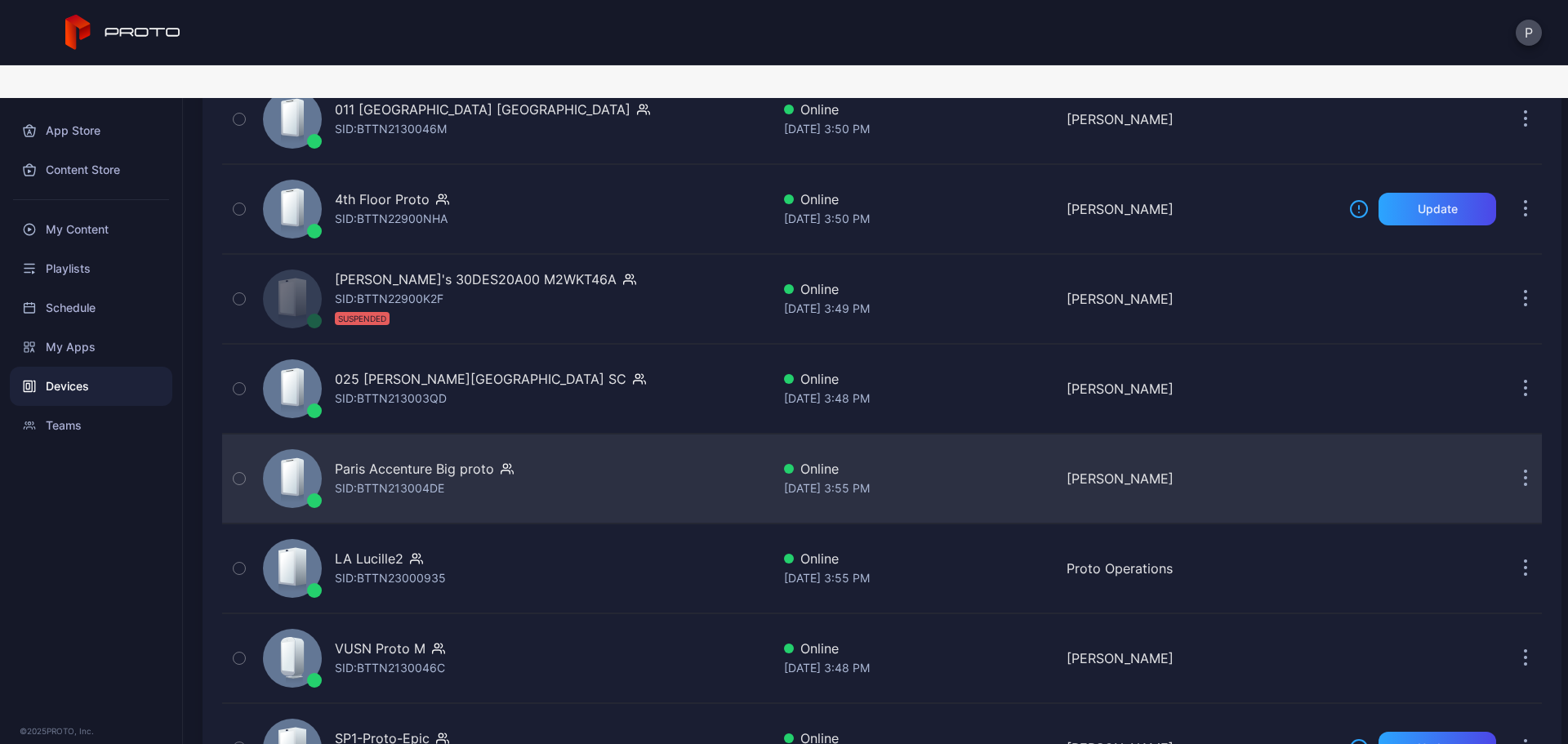
click at [638, 438] on div "Paris Accenture Big proto SID: BTTN213004DE" at bounding box center [513, 479] width 515 height 82
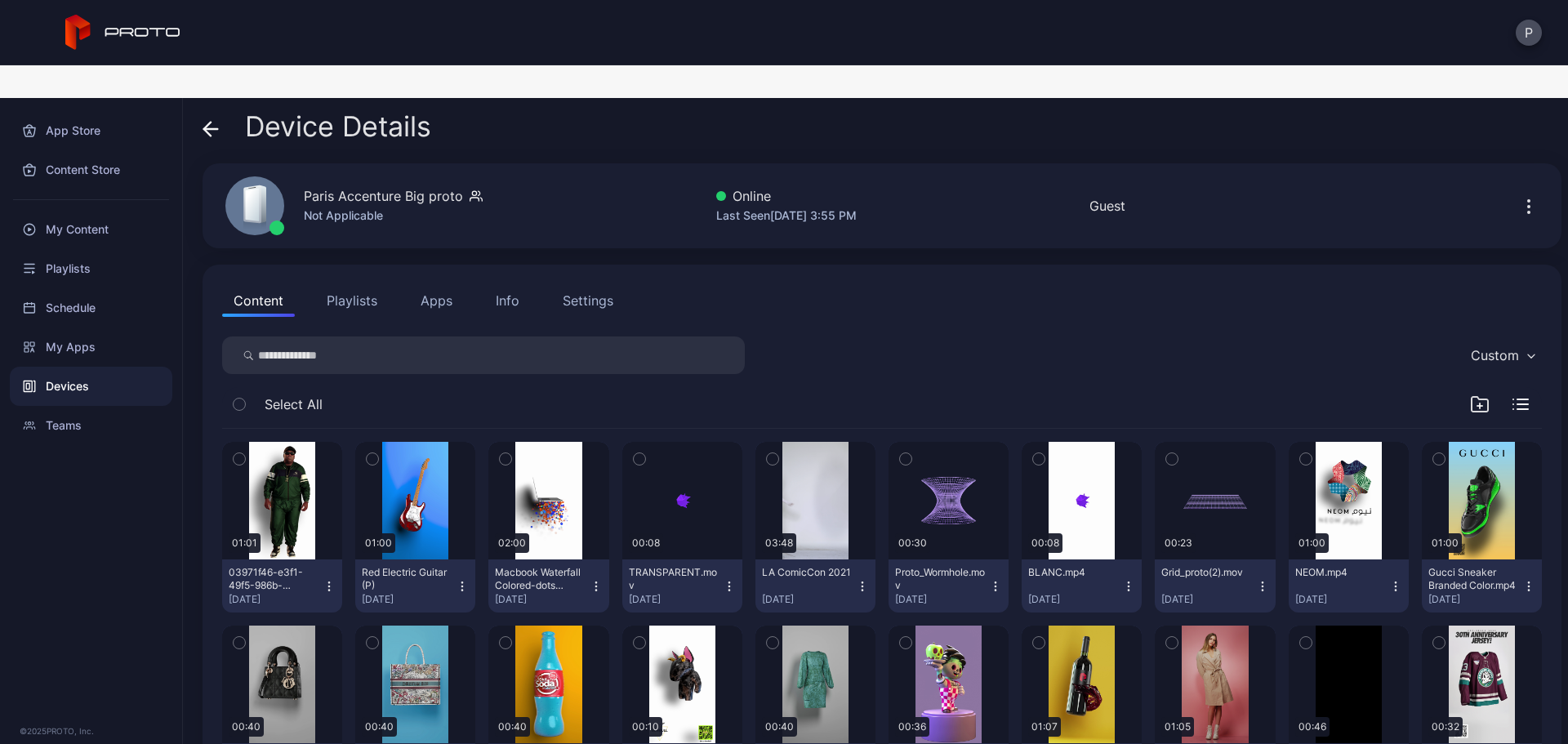
click at [450, 284] on button "Apps" at bounding box center [436, 300] width 55 height 33
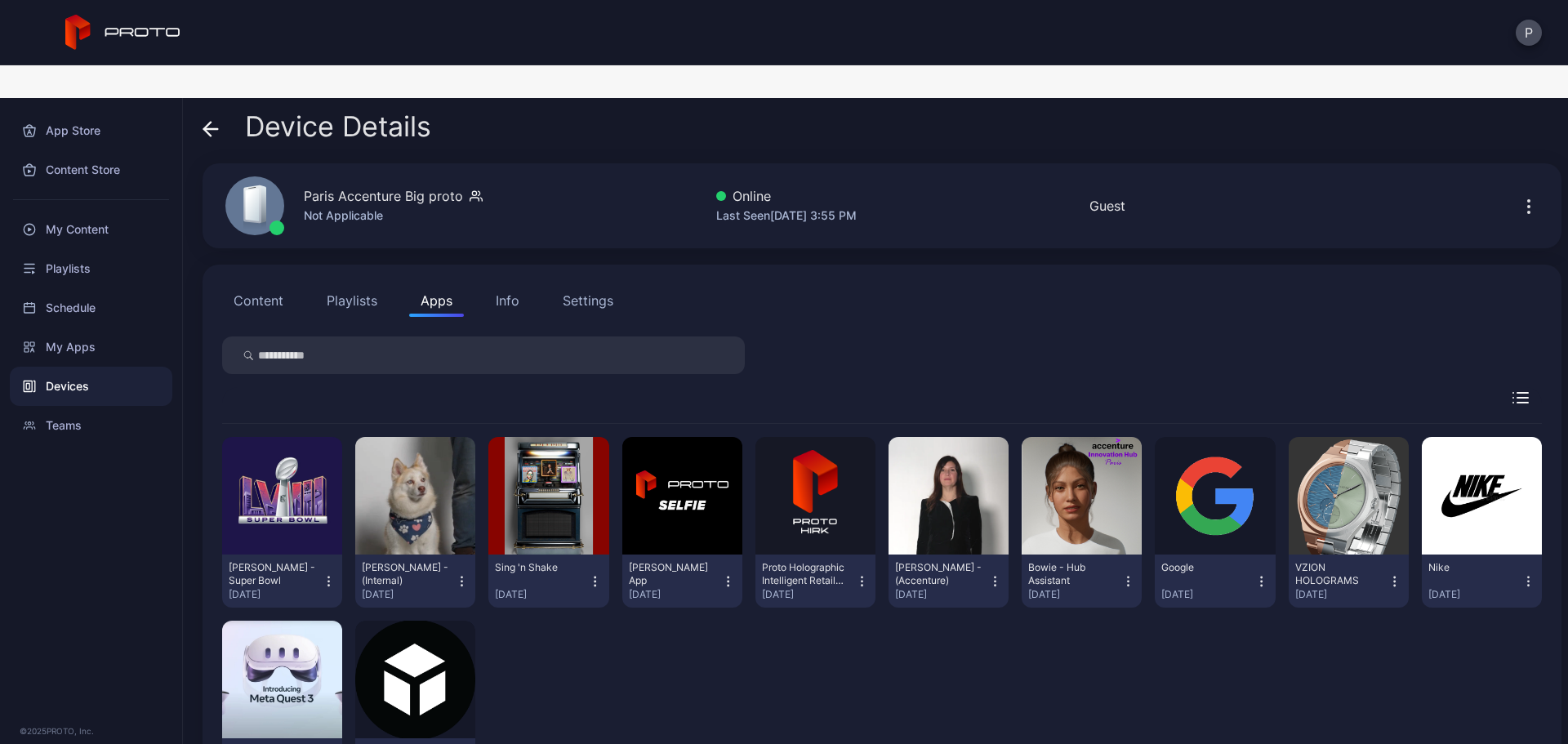
click at [198, 98] on div "Device Details Paris Accenture Big proto Not Applicable Online Last Seen [DATE]…" at bounding box center [876, 437] width 1385 height 679
click at [219, 111] on div "Device Details" at bounding box center [316, 131] width 228 height 39
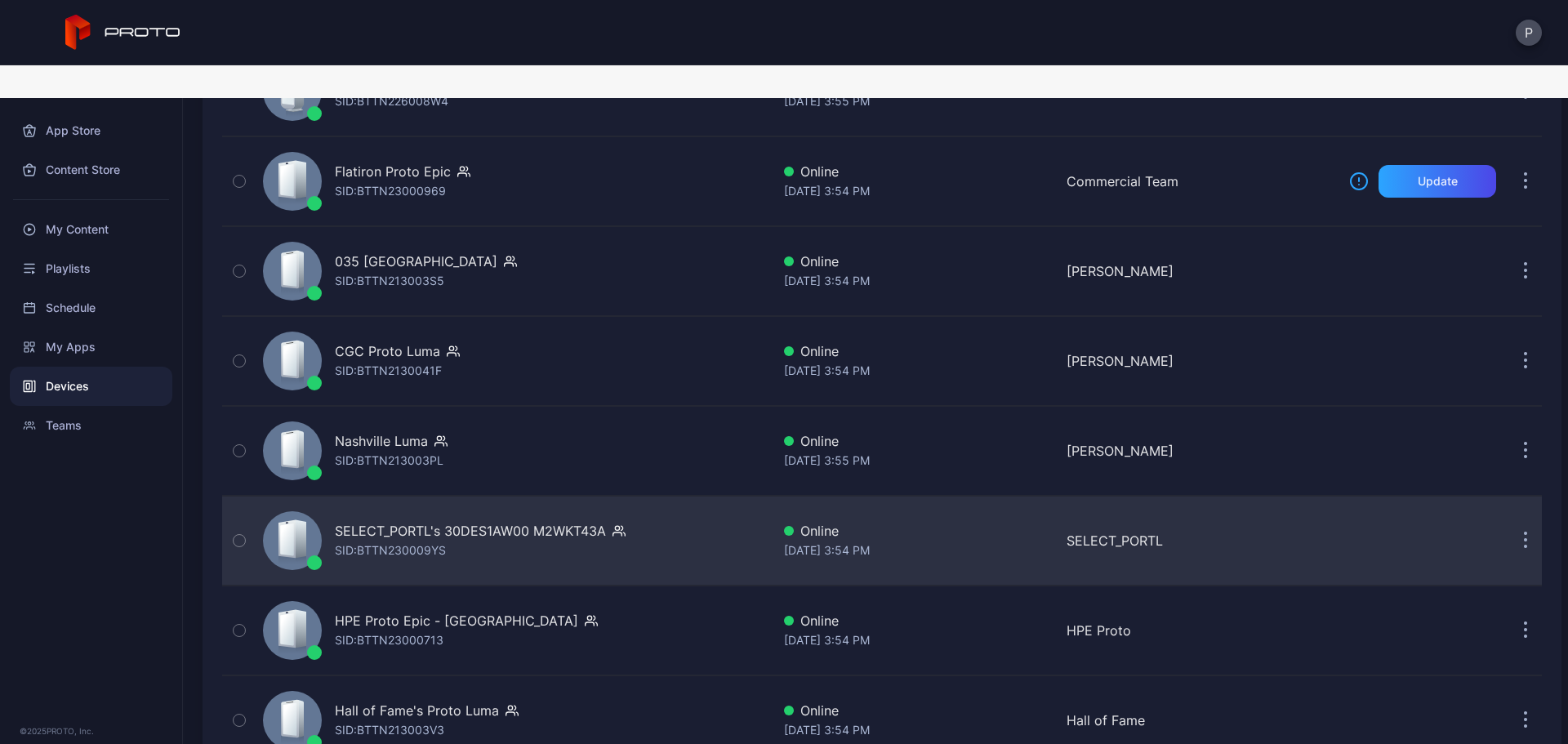
scroll to position [1743, 0]
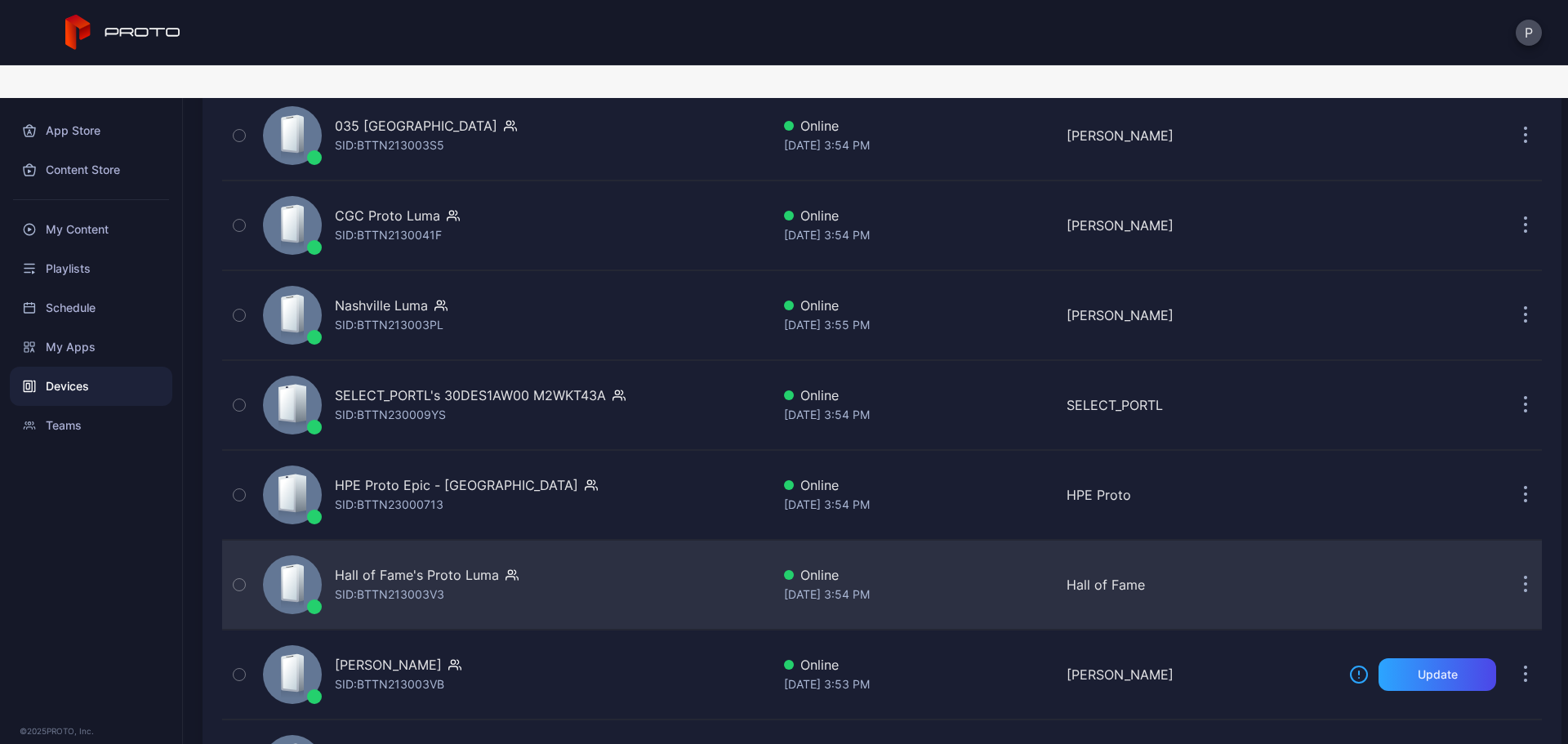
click at [662, 544] on div "Hall of Fame's Proto [PERSON_NAME]: BTTN213003V3" at bounding box center [513, 585] width 515 height 82
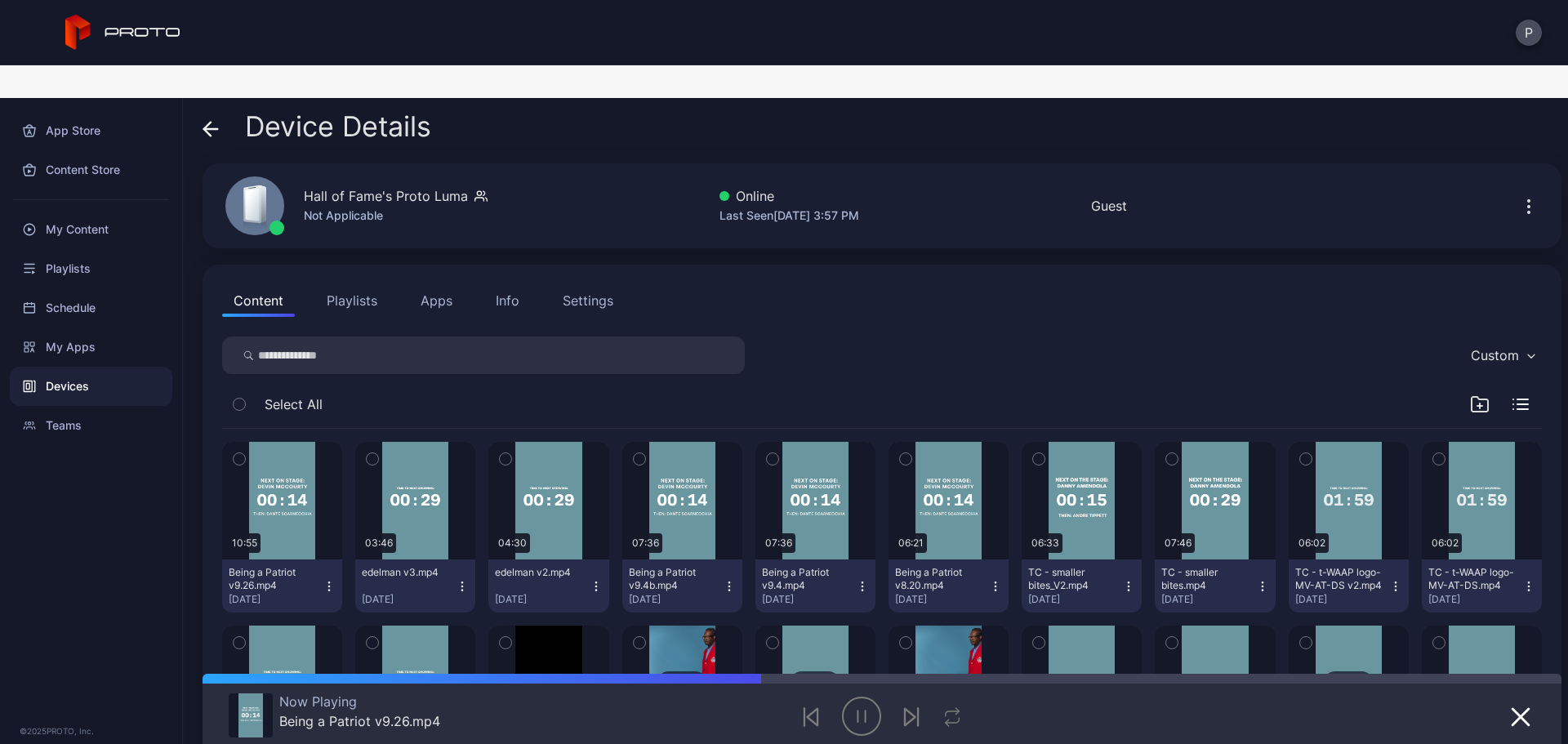
click at [349, 284] on button "Playlists" at bounding box center [352, 300] width 74 height 33
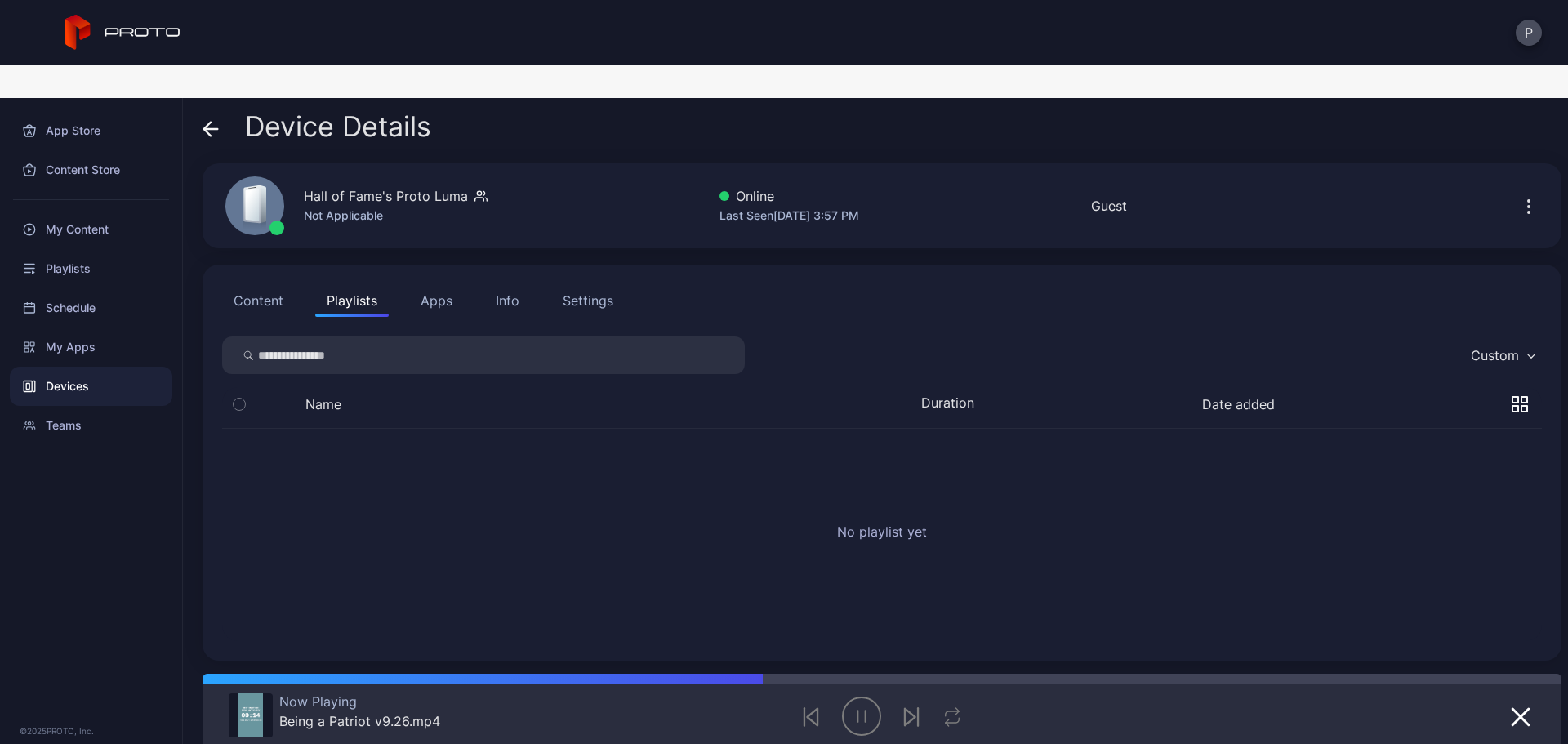
click at [429, 284] on button "Apps" at bounding box center [436, 300] width 55 height 33
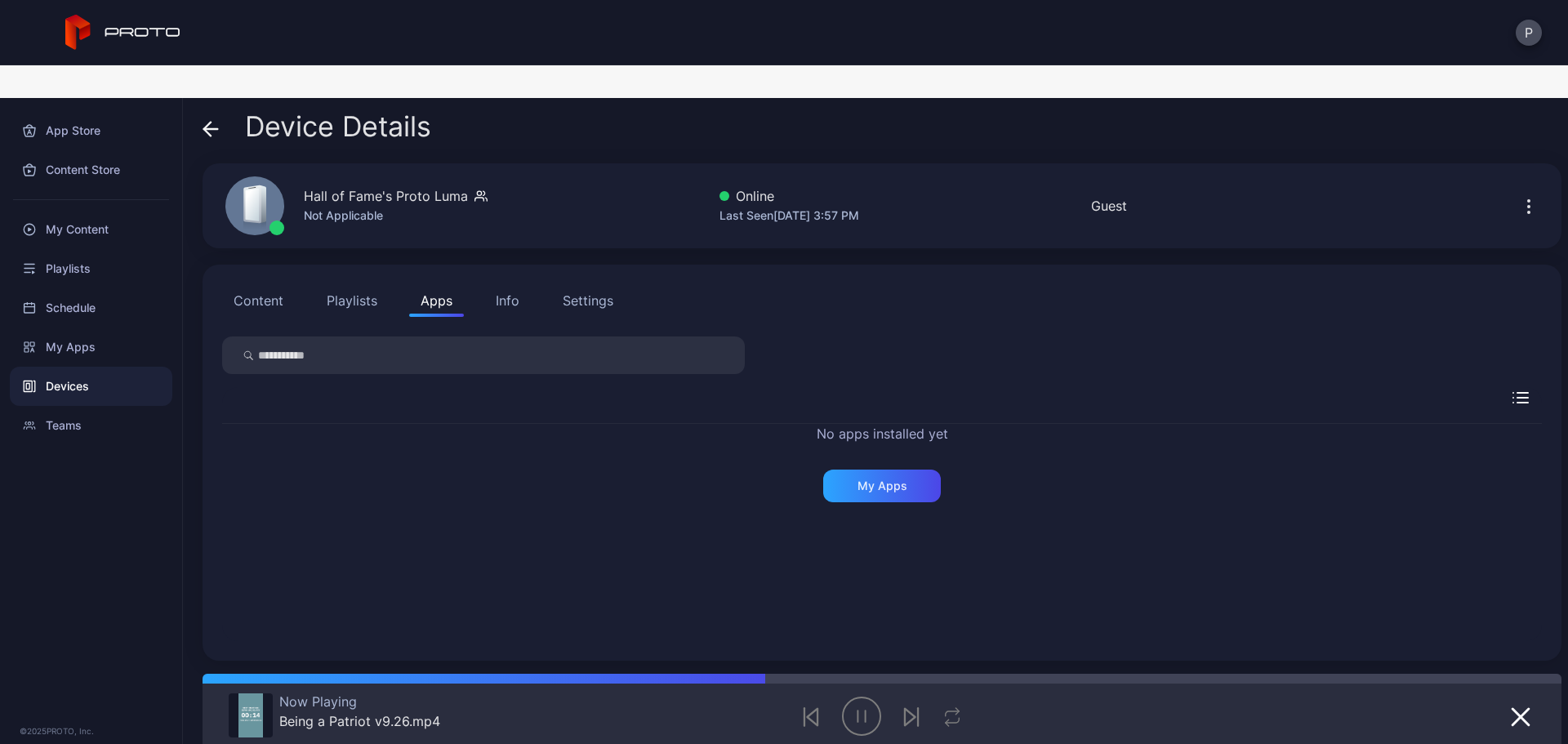
click at [508, 284] on button "Info" at bounding box center [507, 300] width 47 height 33
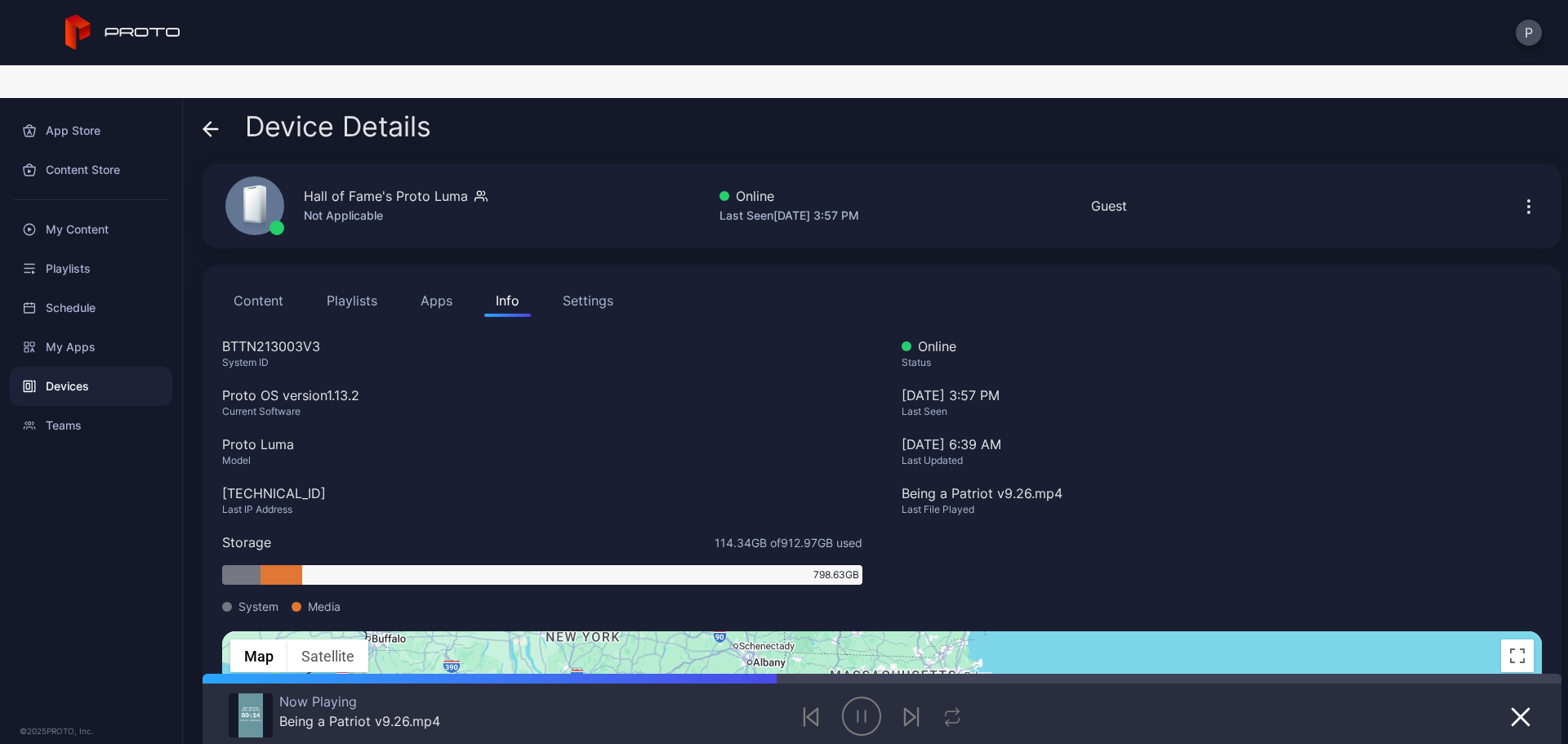
click at [599, 291] on div "Settings" at bounding box center [588, 300] width 51 height 20
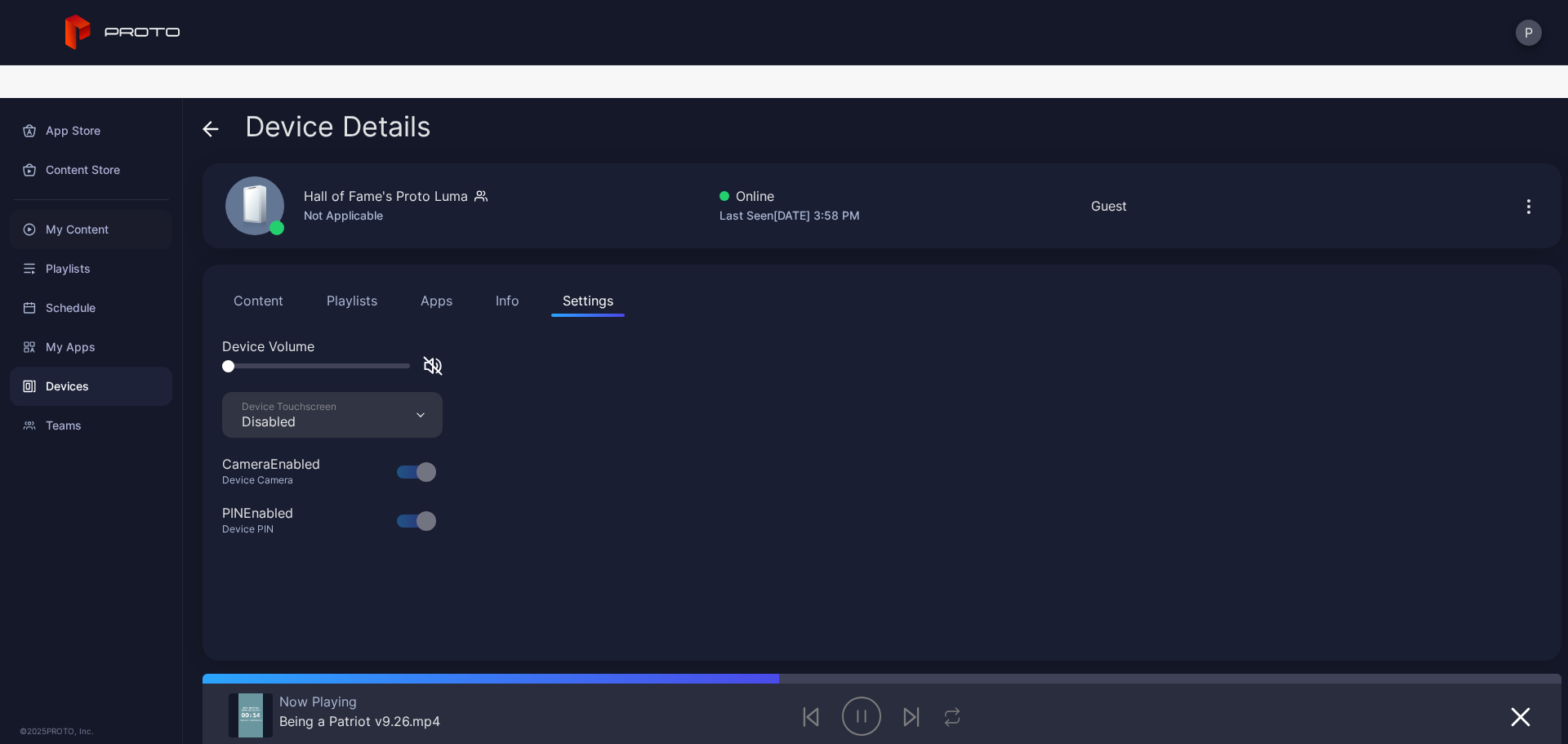
click at [120, 210] on div "My Content" at bounding box center [91, 229] width 163 height 39
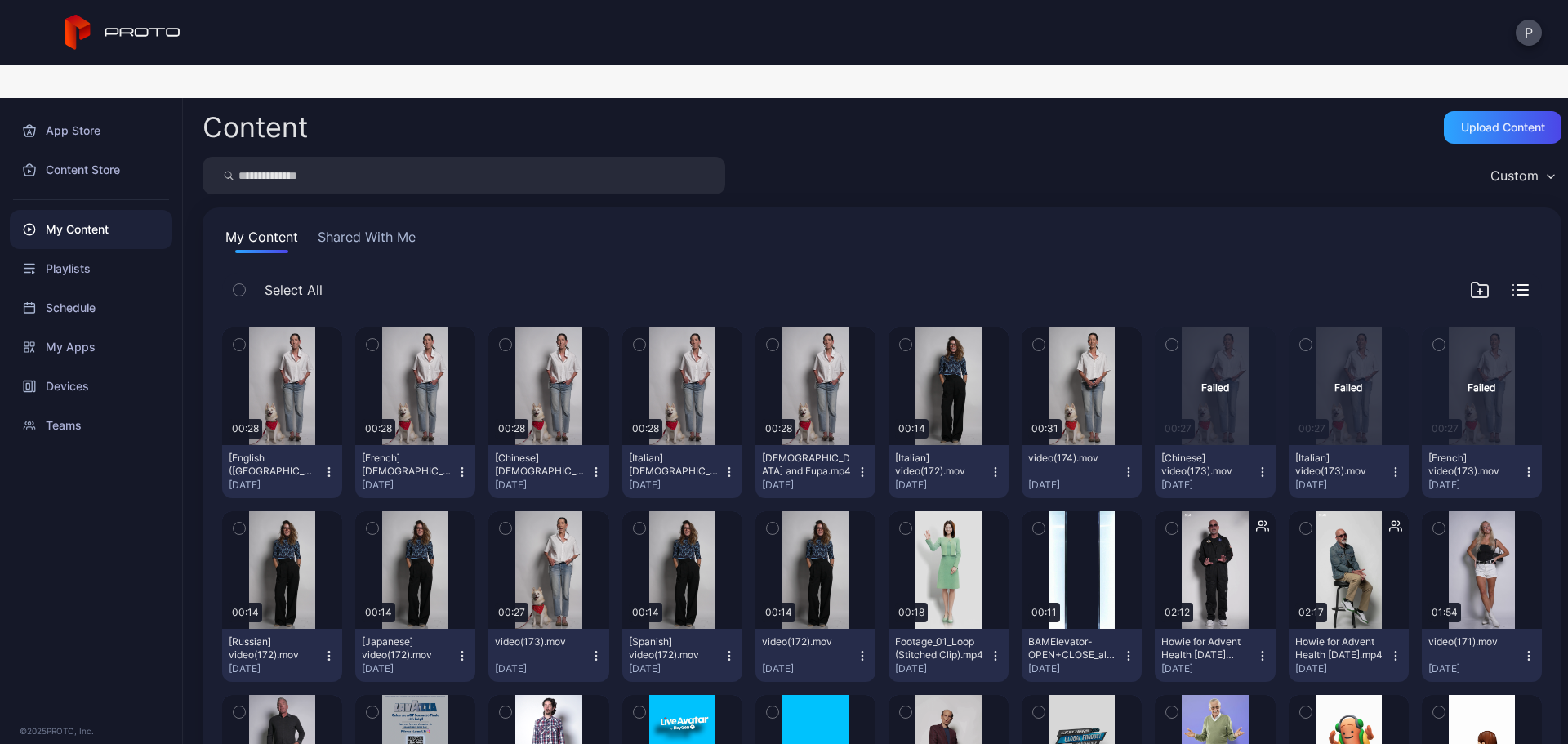
click at [408, 227] on button "Shared With Me" at bounding box center [367, 240] width 105 height 26
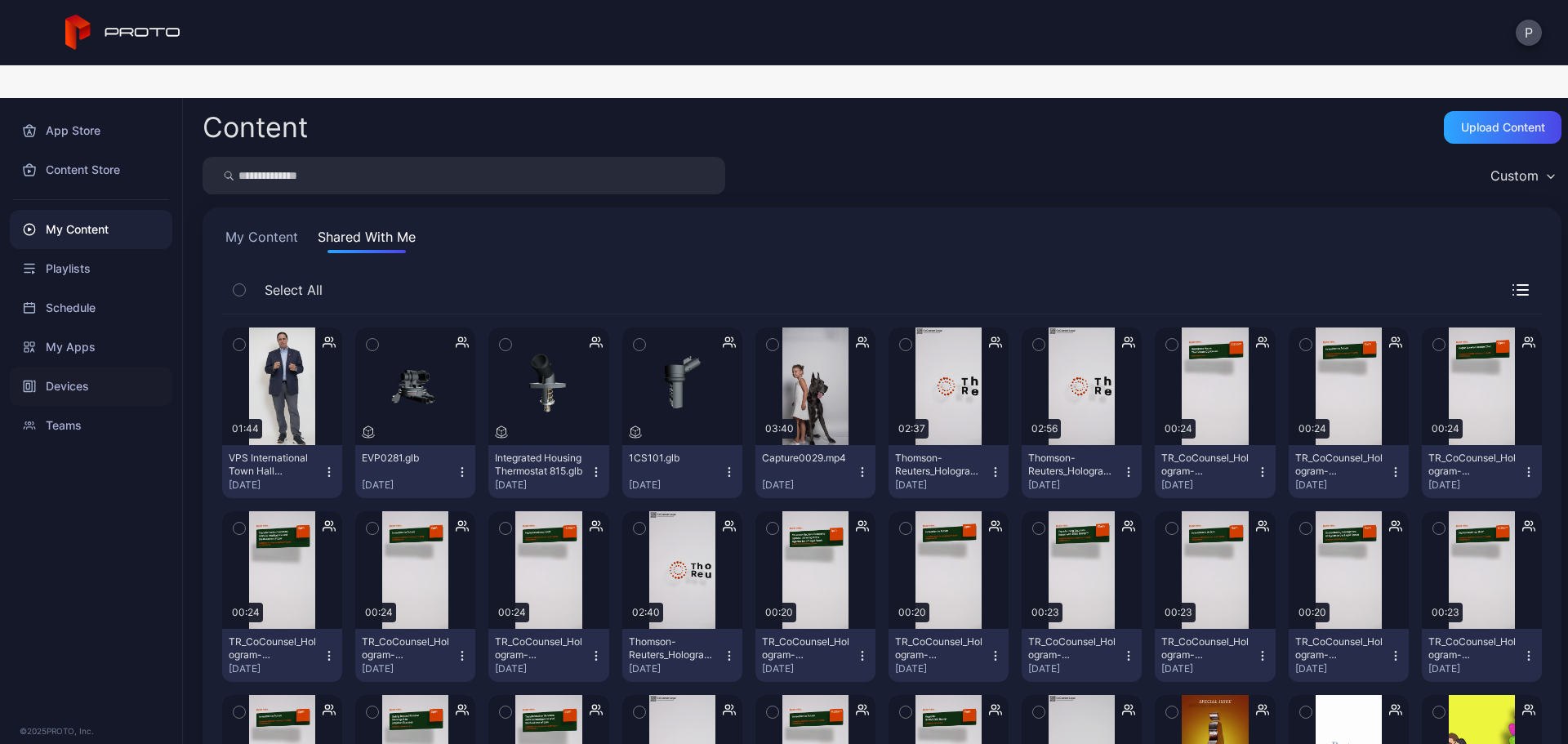
click at [106, 367] on div "Devices" at bounding box center [91, 386] width 163 height 39
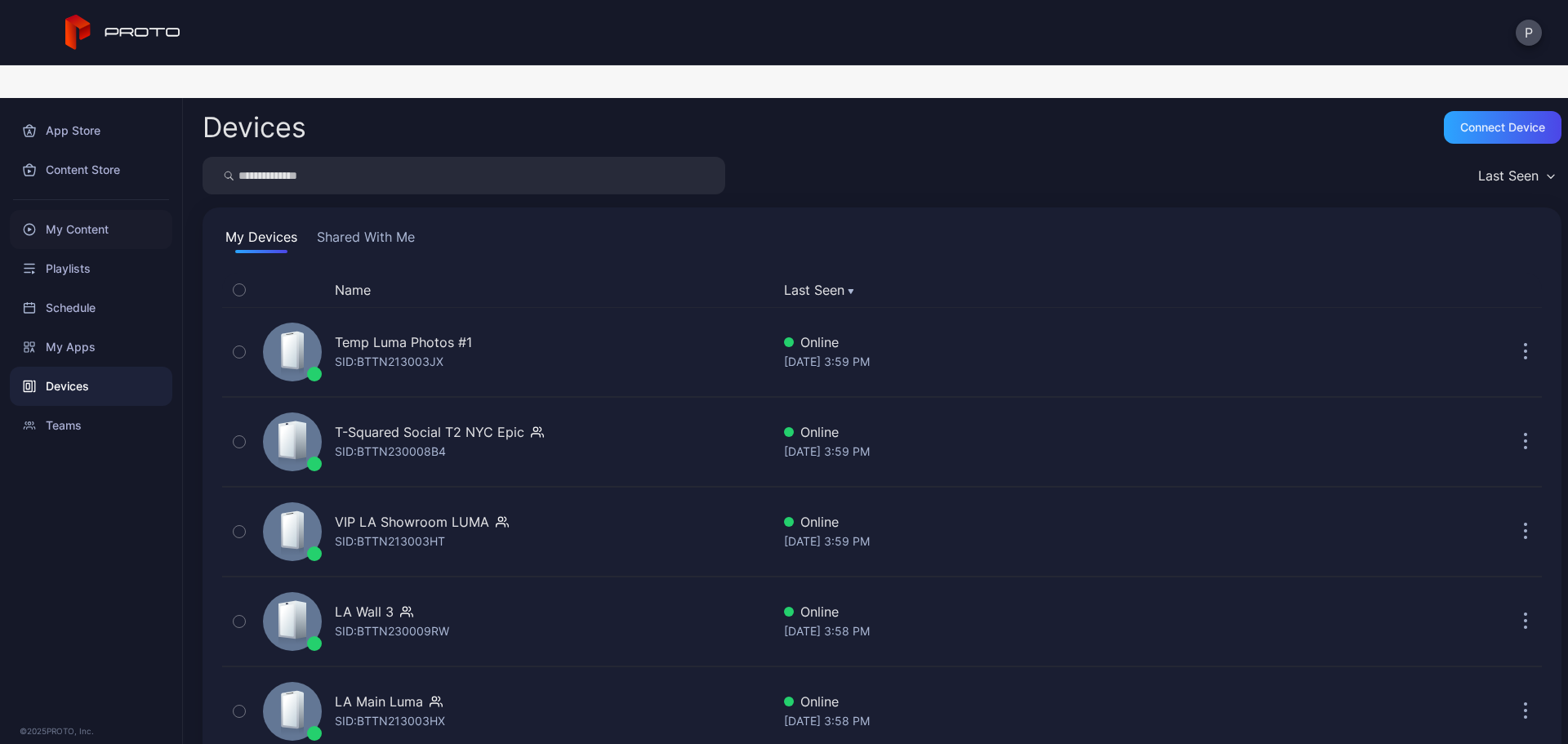
click at [148, 210] on div "My Content" at bounding box center [91, 229] width 163 height 39
